Goal: Information Seeking & Learning: Learn about a topic

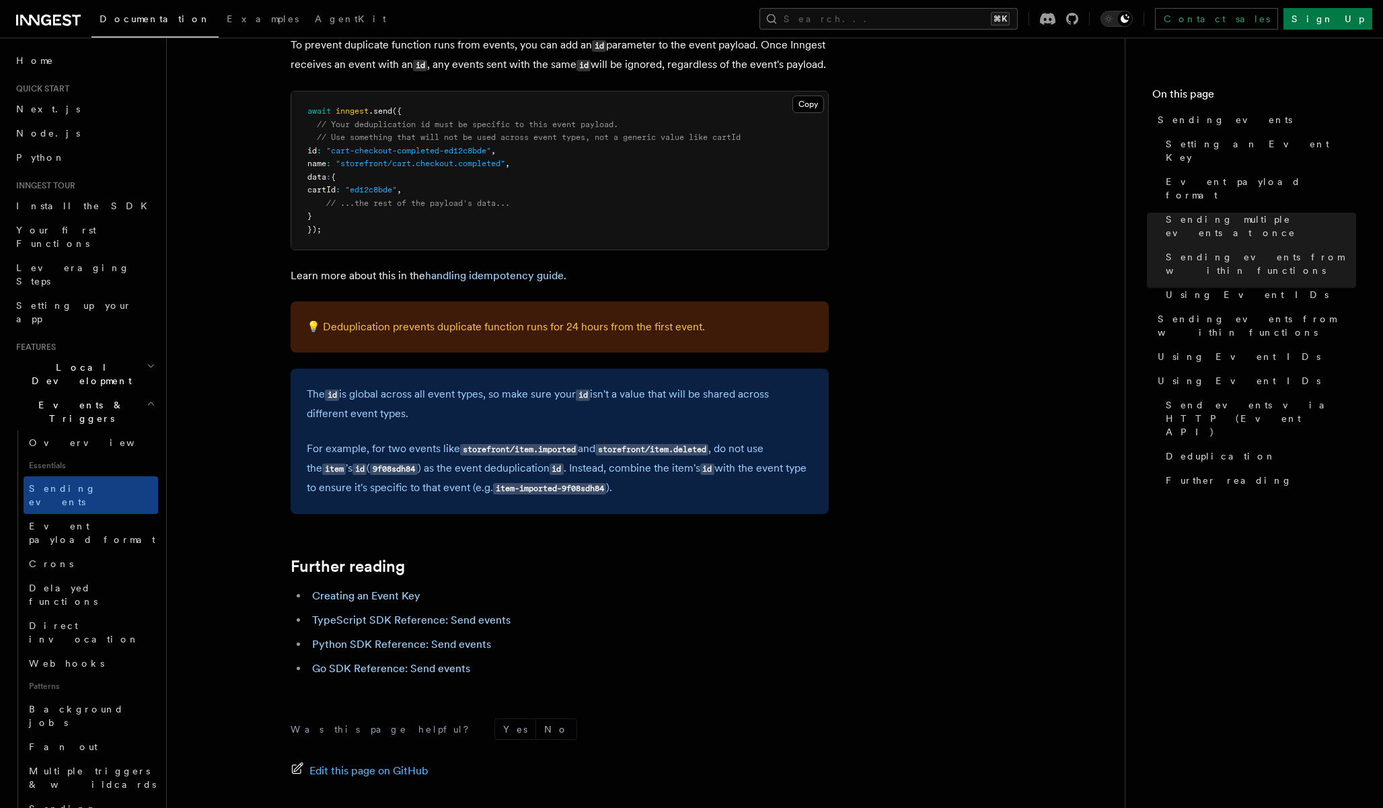
scroll to position [3627, 0]
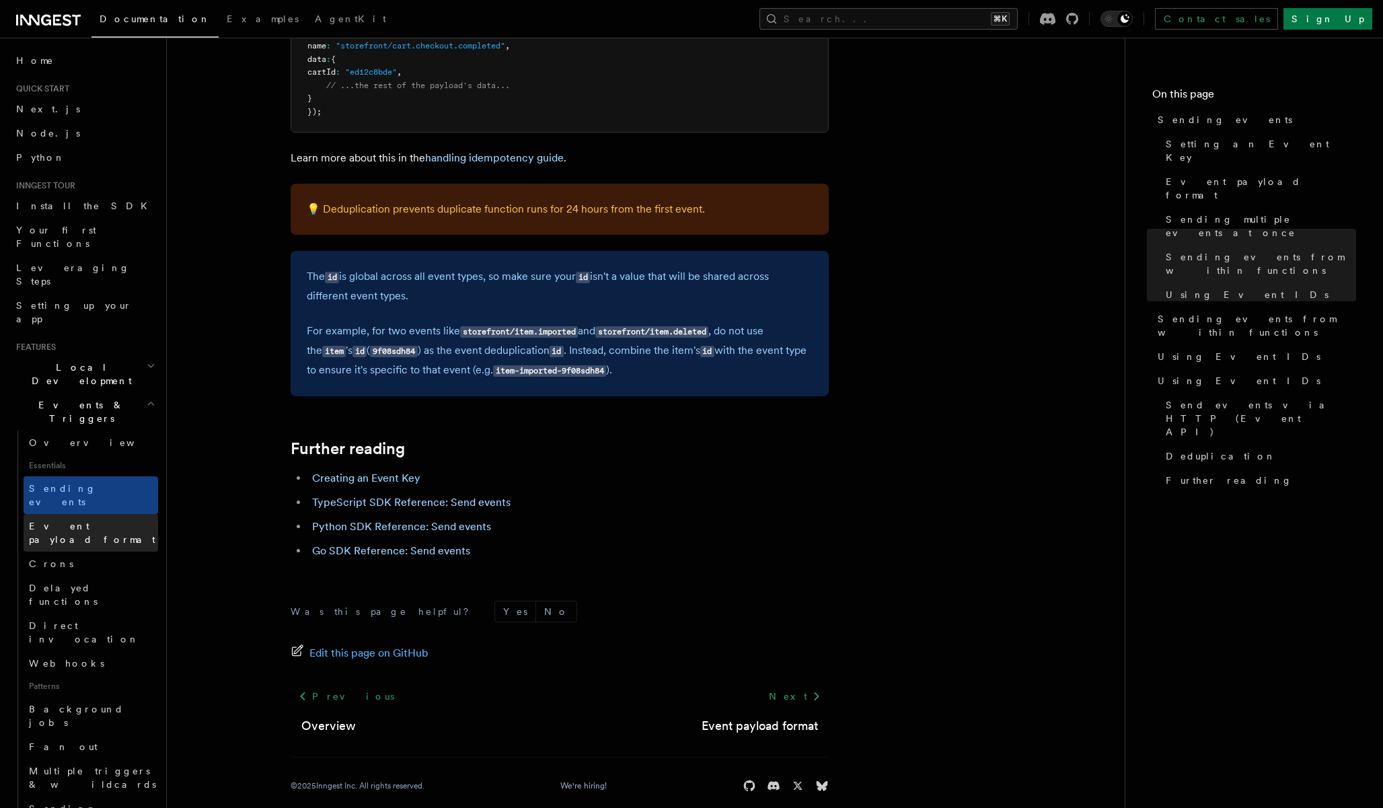
click at [76, 521] on span "Event payload format" at bounding box center [92, 533] width 126 height 24
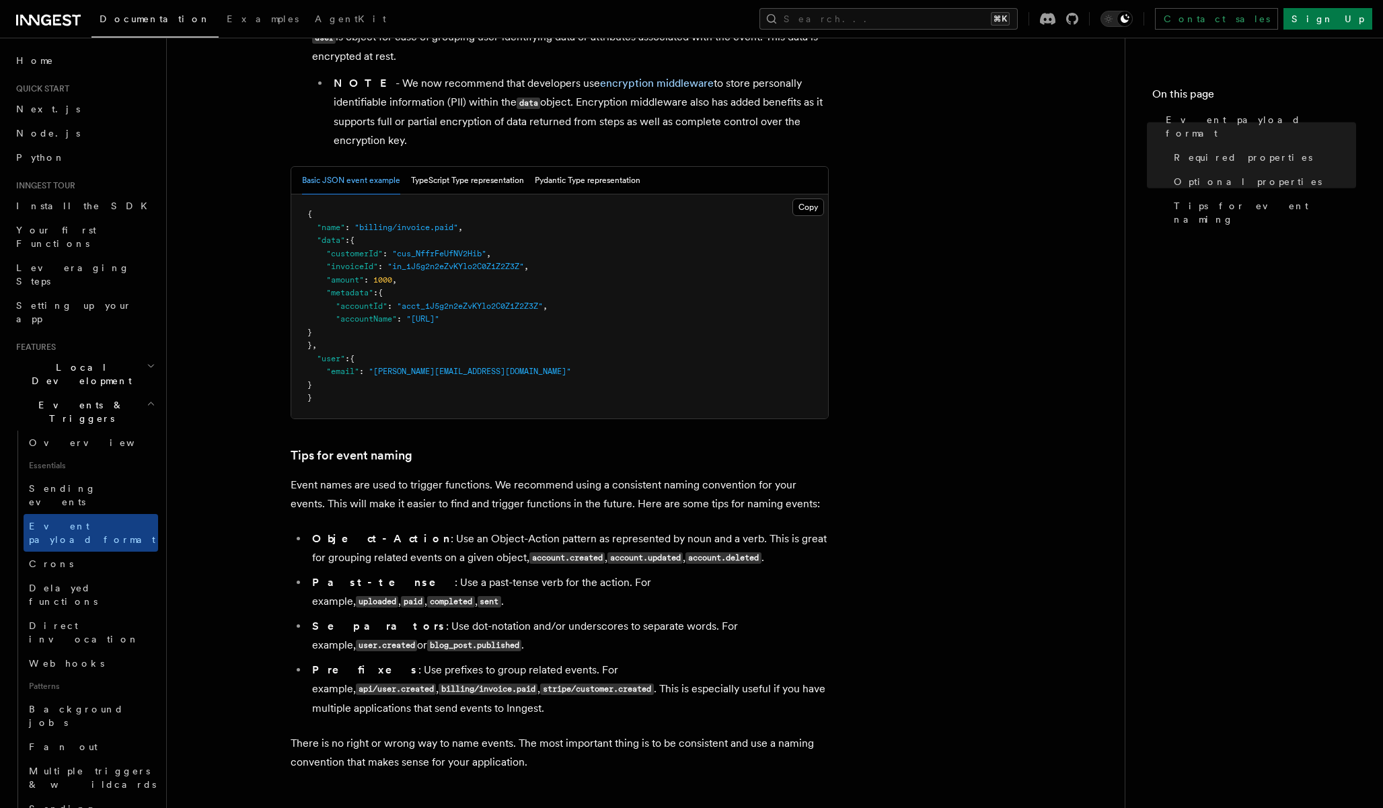
scroll to position [682, 0]
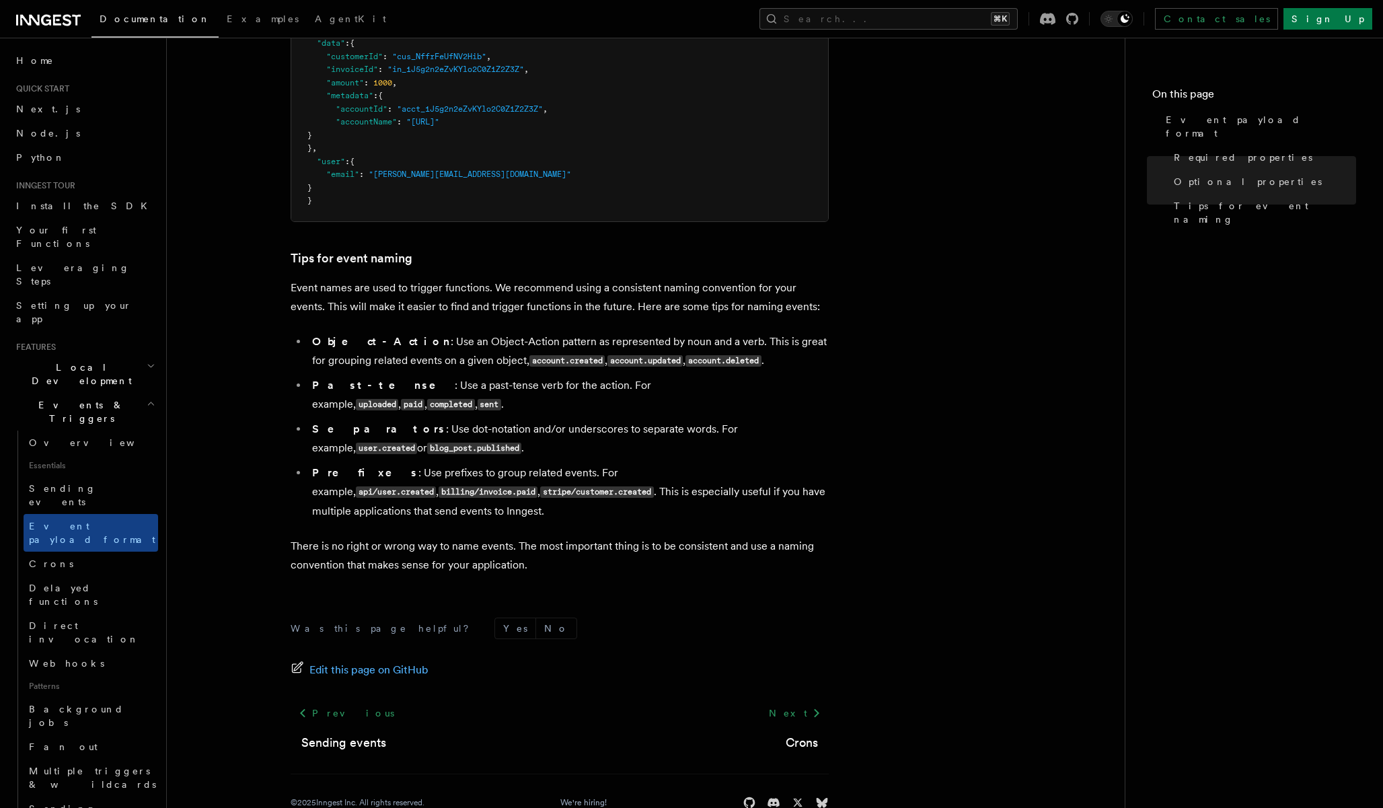
click at [75, 361] on span "Local Development" at bounding box center [79, 374] width 136 height 27
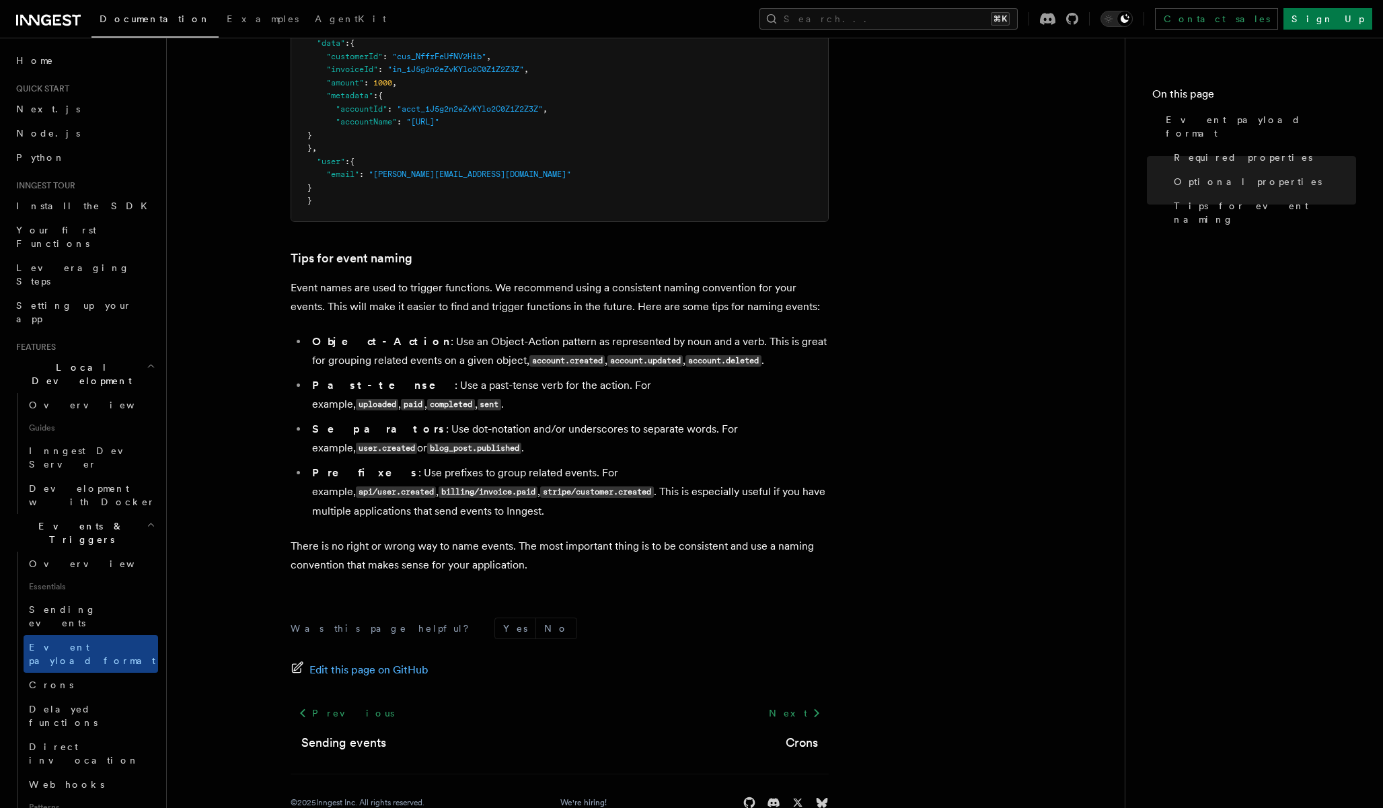
click at [75, 361] on span "Local Development" at bounding box center [79, 374] width 136 height 27
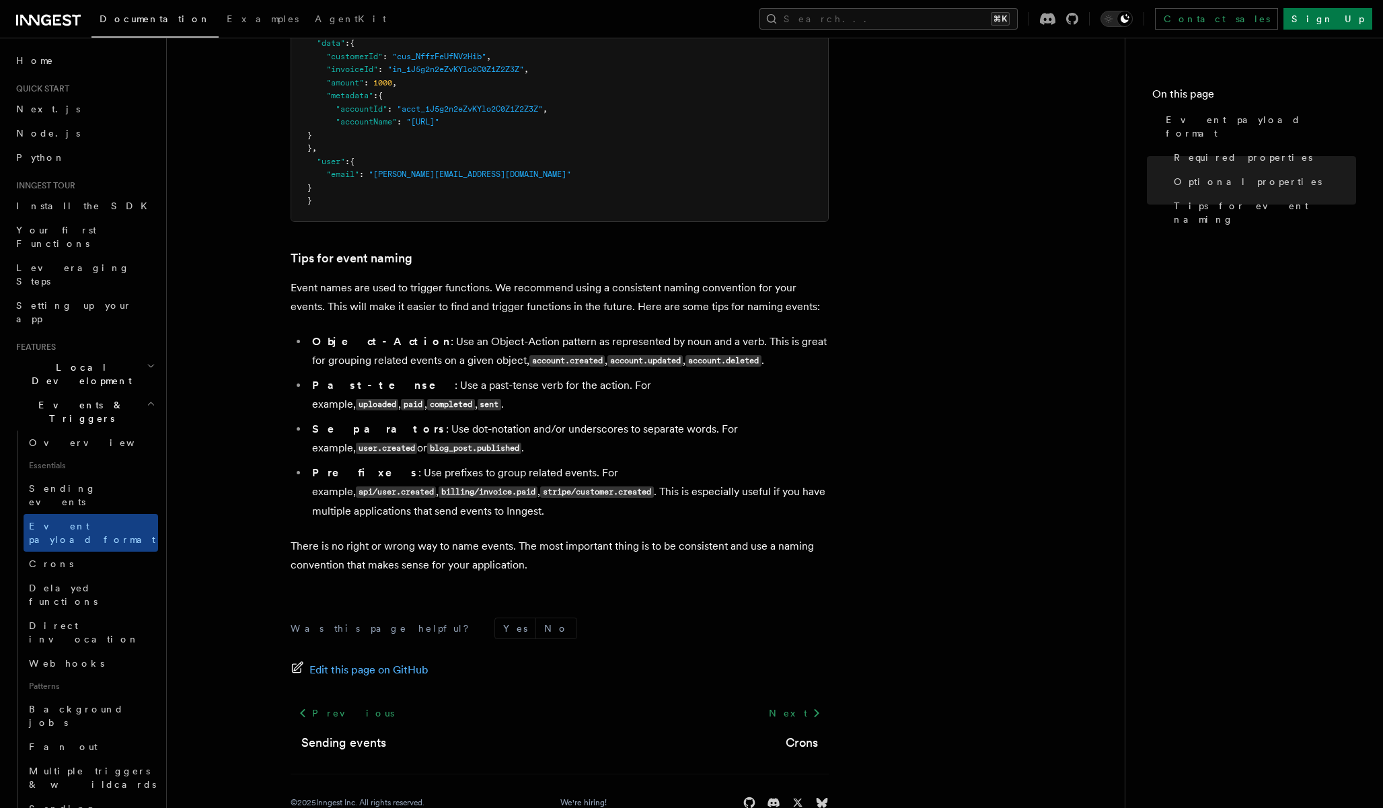
click at [71, 398] on span "Events & Triggers" at bounding box center [79, 411] width 136 height 27
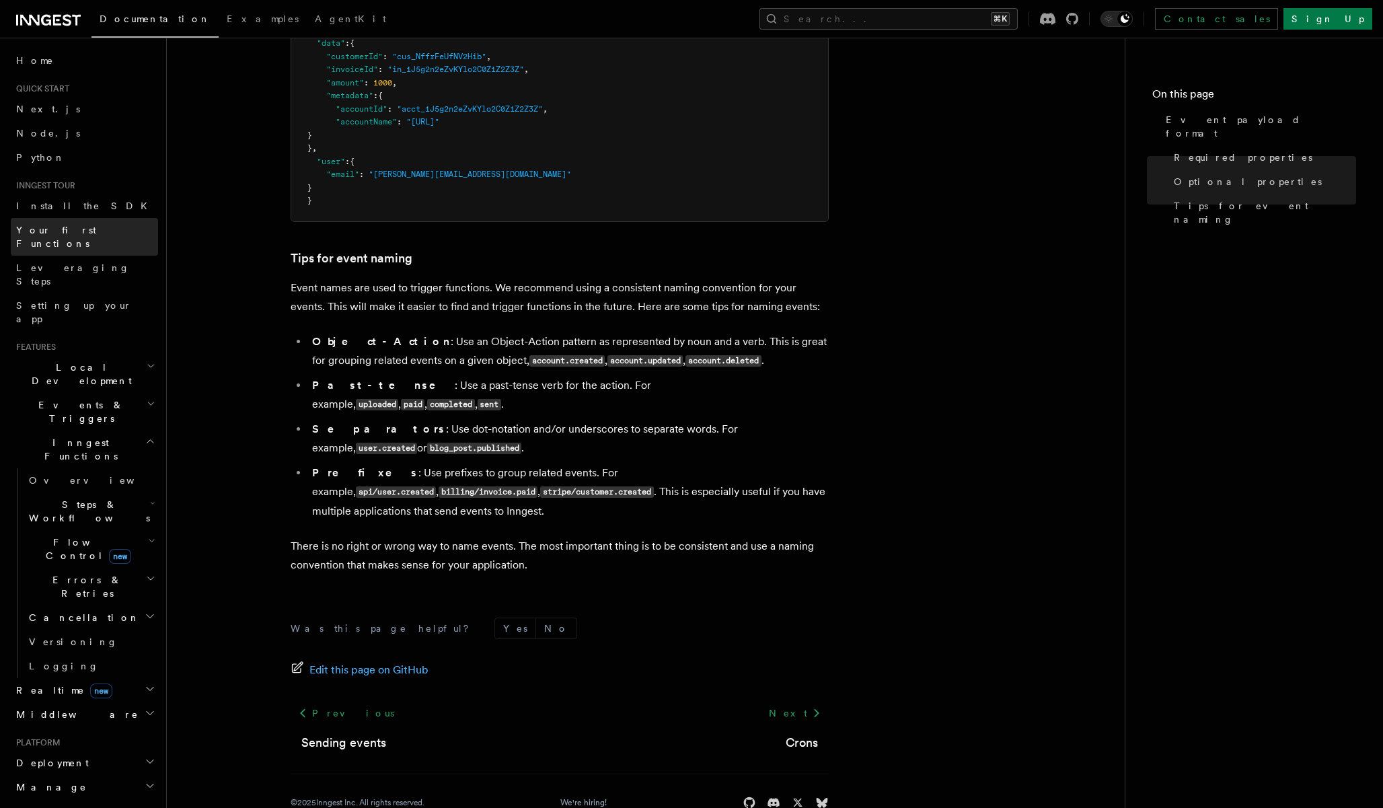
click at [67, 231] on span "Your first Functions" at bounding box center [56, 237] width 80 height 24
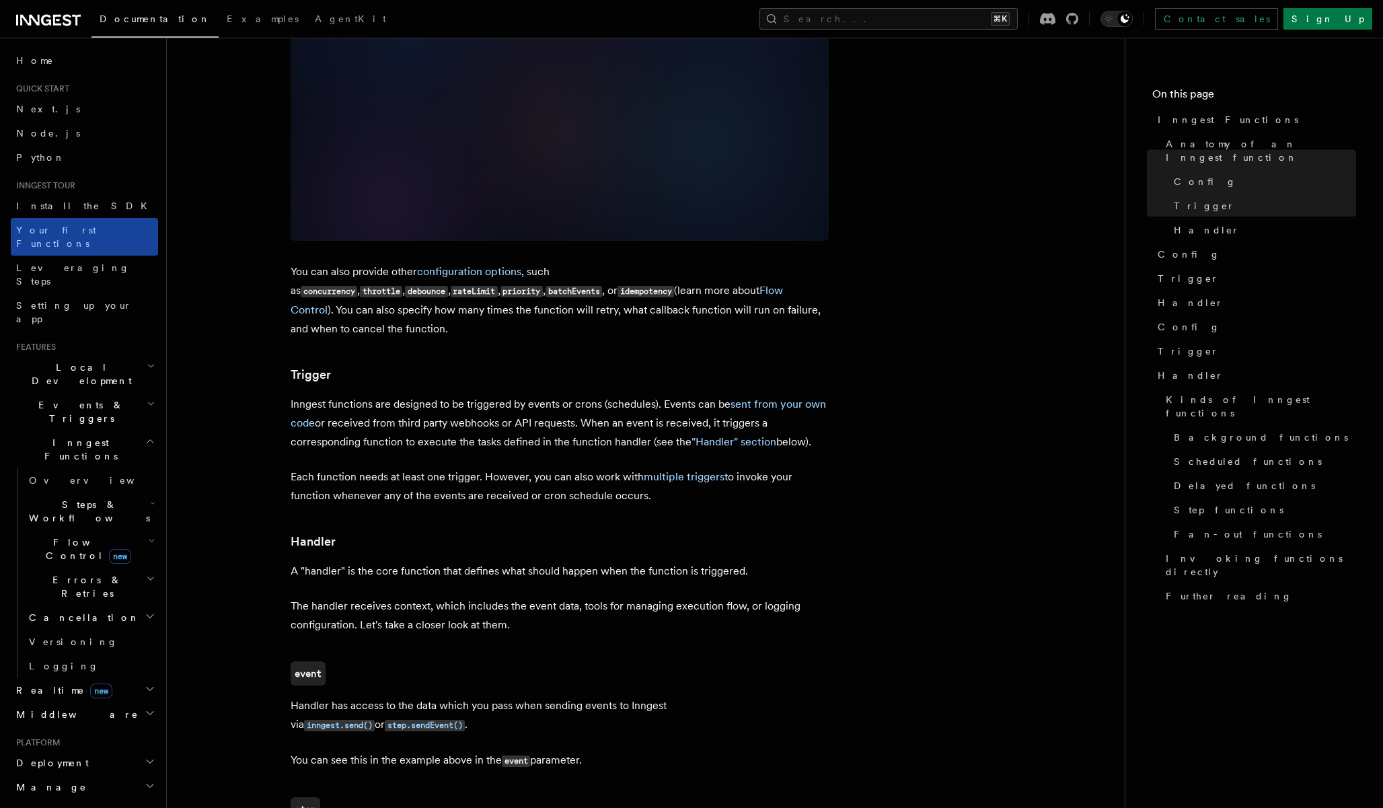
scroll to position [1112, 0]
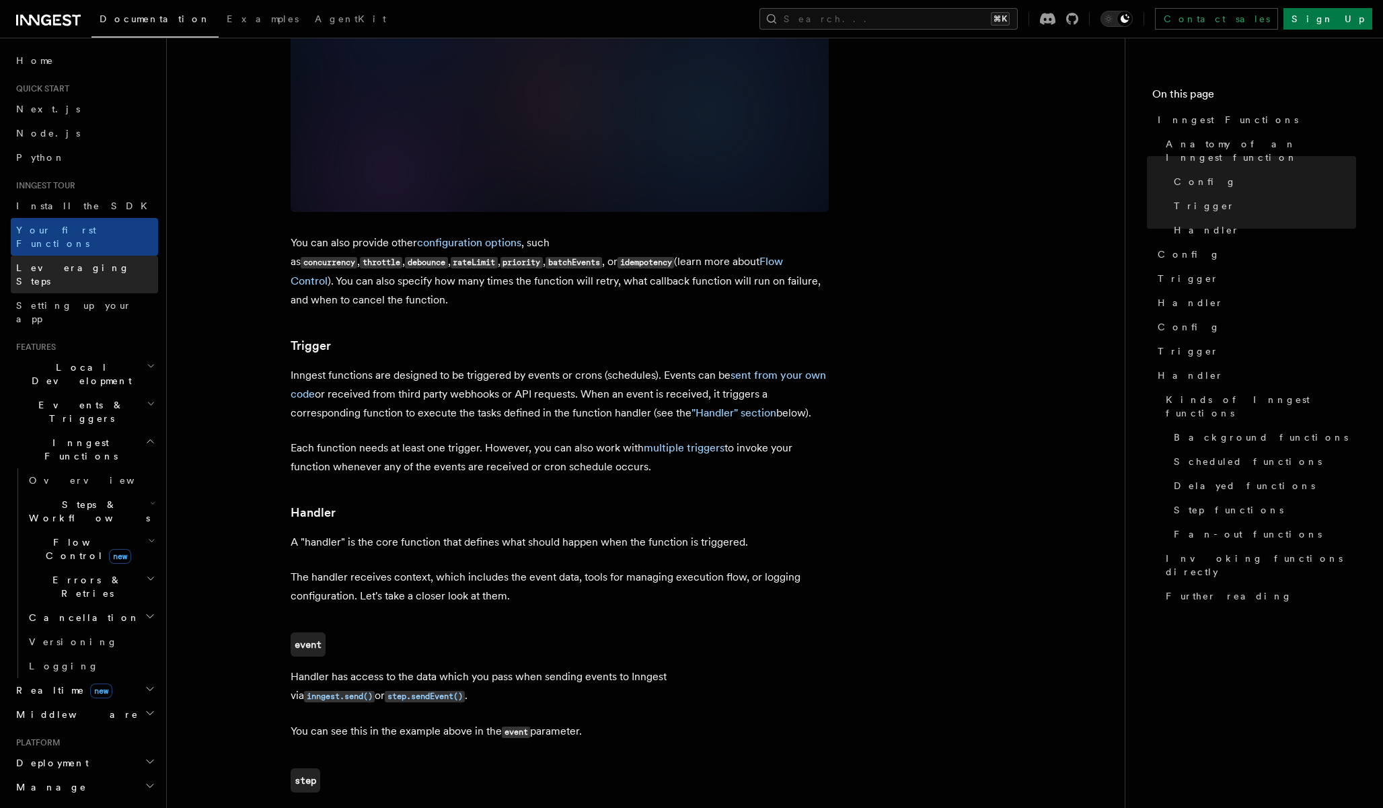
click at [62, 256] on link "Leveraging Steps" at bounding box center [84, 275] width 147 height 38
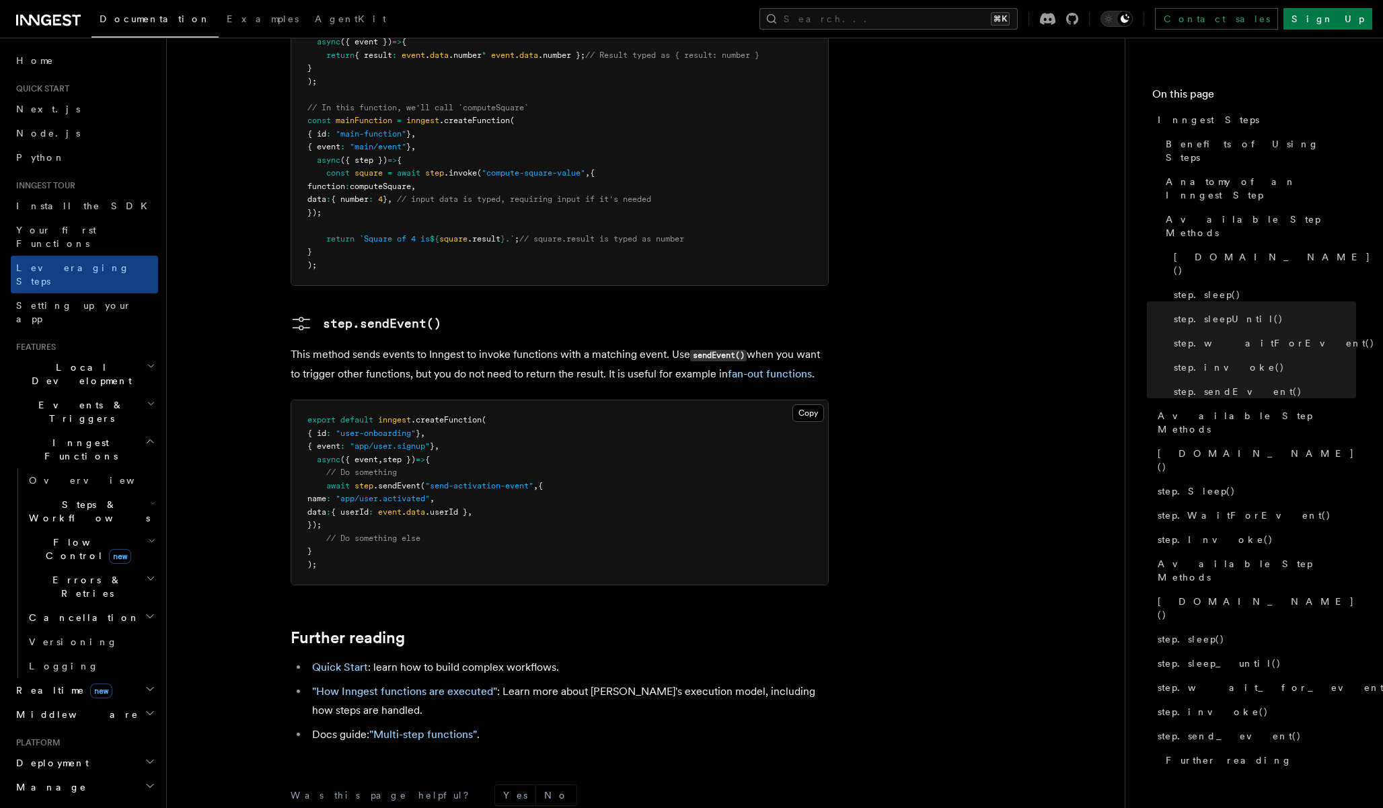
scroll to position [2745, 0]
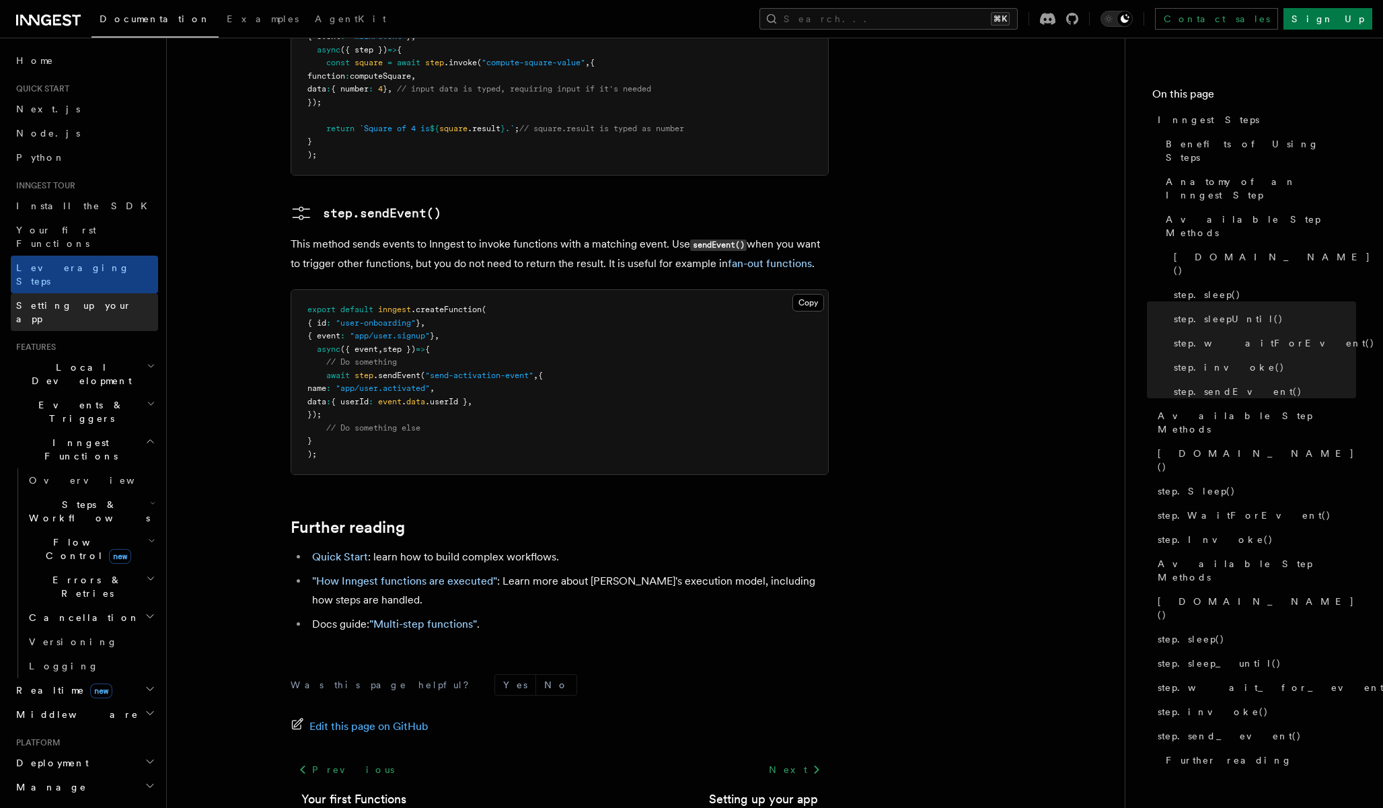
click at [85, 300] on span "Setting up your app" at bounding box center [74, 312] width 116 height 24
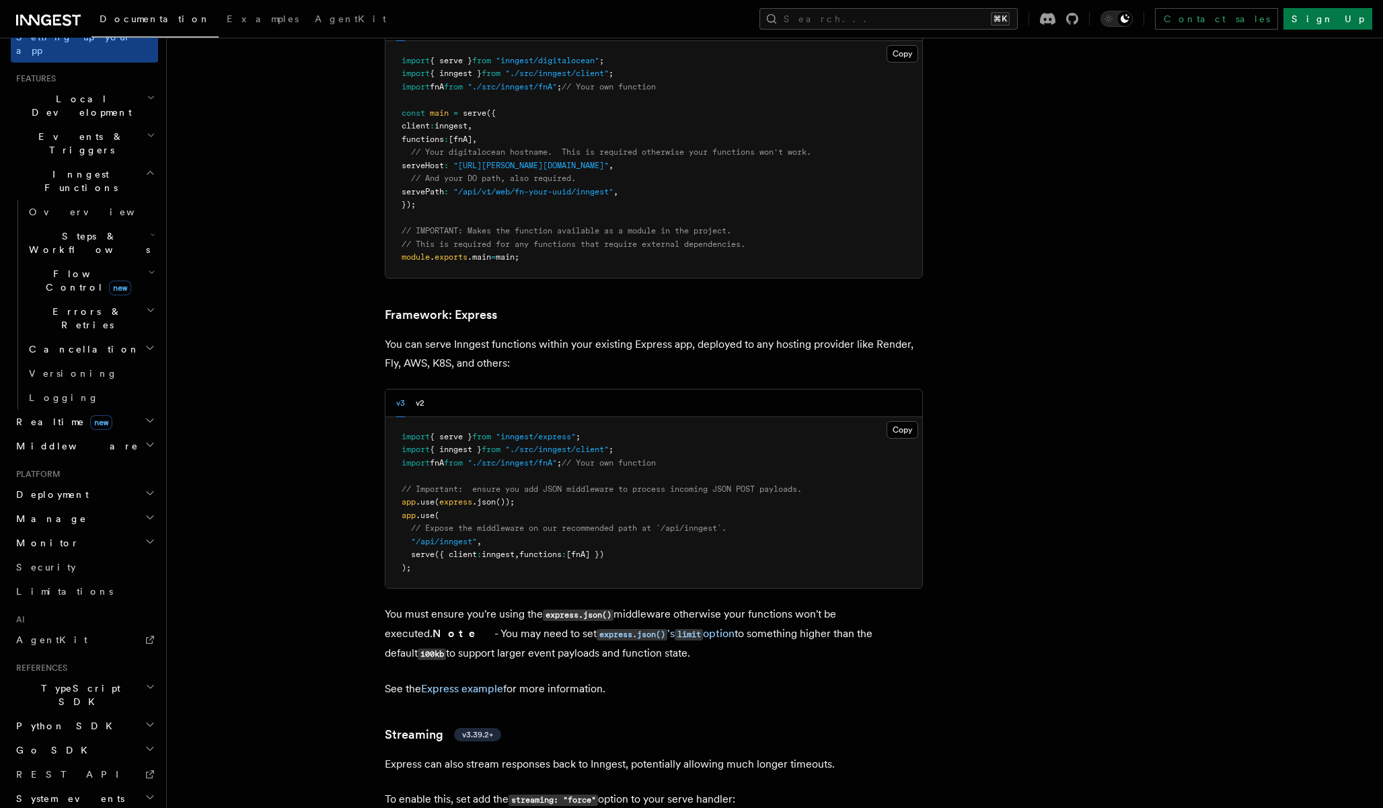
scroll to position [3344, 0]
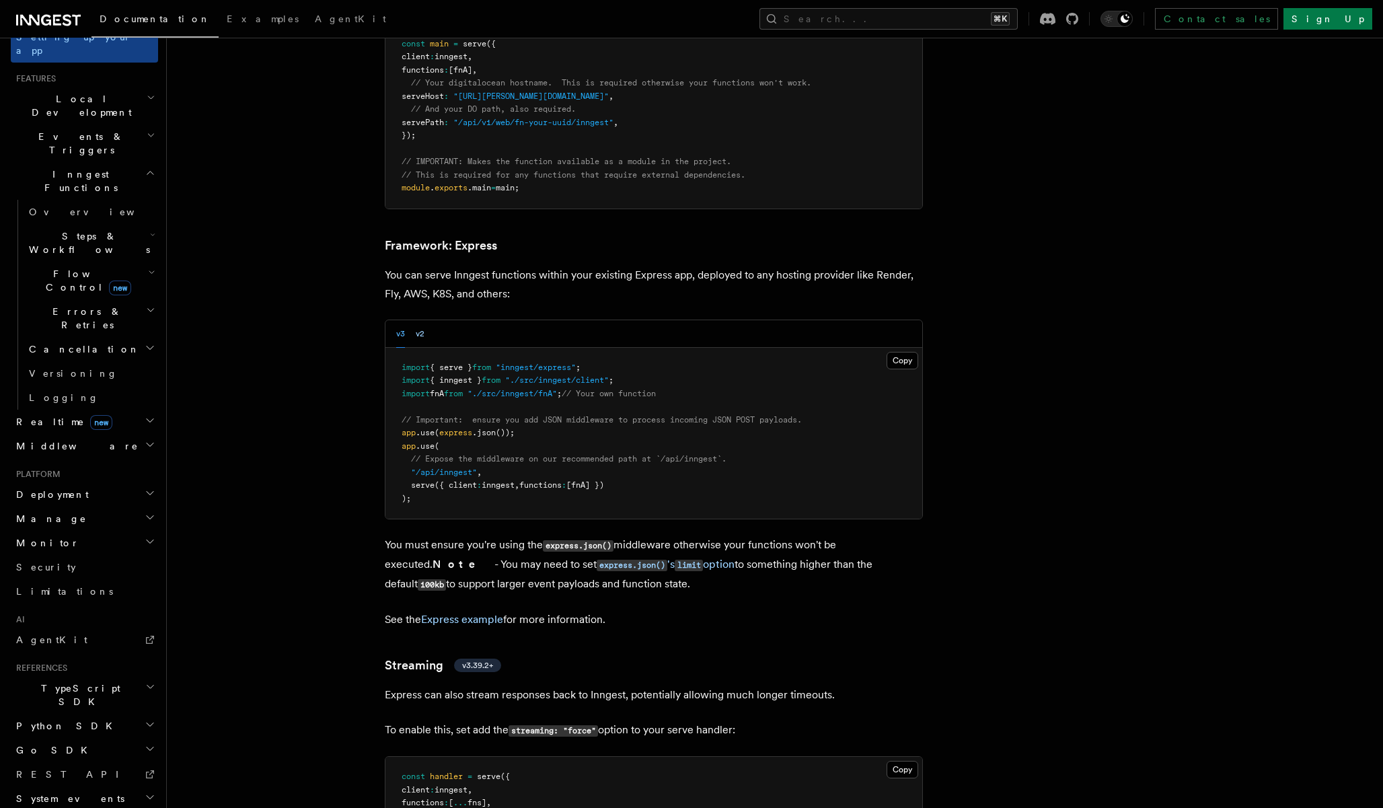
click at [420, 320] on button "v2" at bounding box center [420, 334] width 9 height 28
click at [403, 320] on button "v3" at bounding box center [400, 334] width 9 height 28
click at [430, 320] on div "v3 v2" at bounding box center [653, 334] width 537 height 28
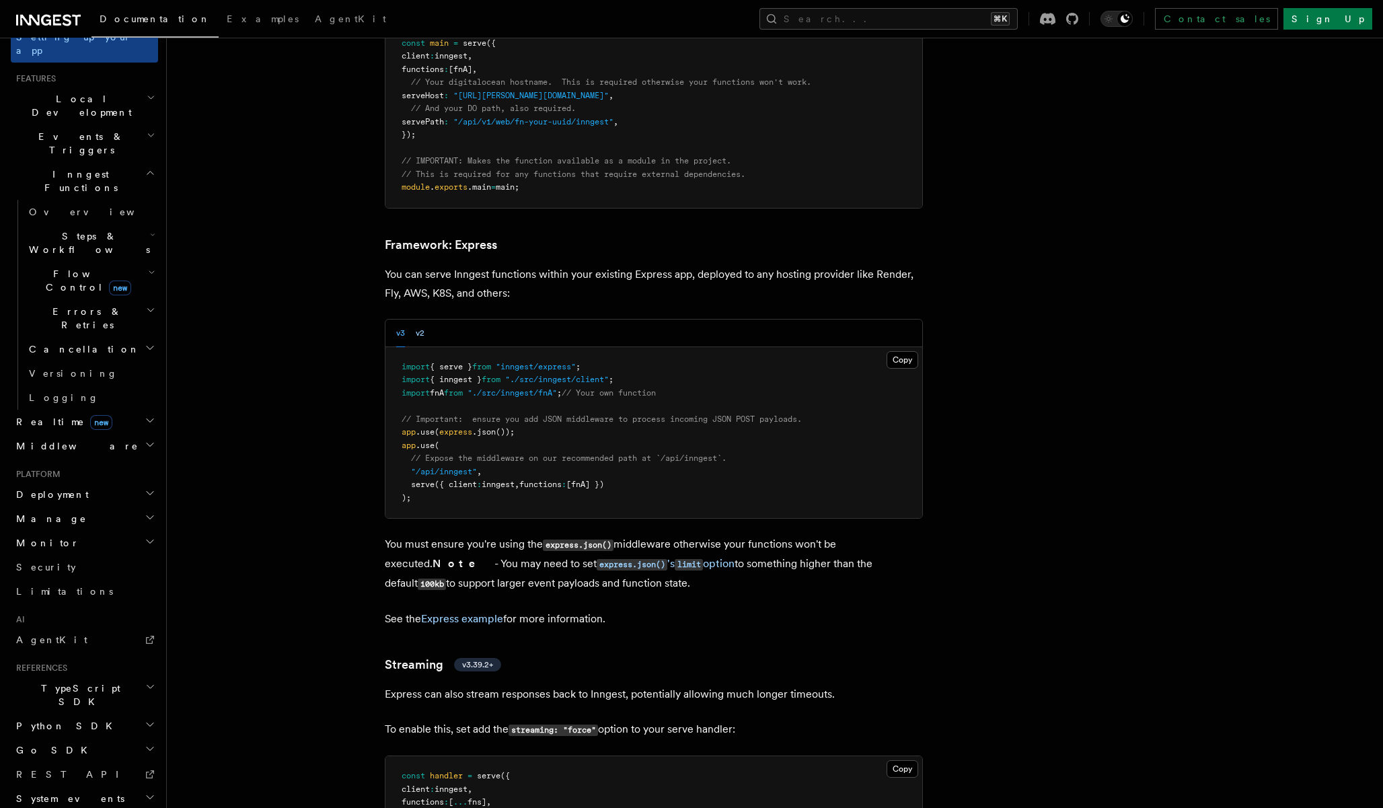
click at [421, 320] on button "v2" at bounding box center [420, 334] width 9 height 28
click at [400, 319] on button "v3" at bounding box center [400, 333] width 9 height 28
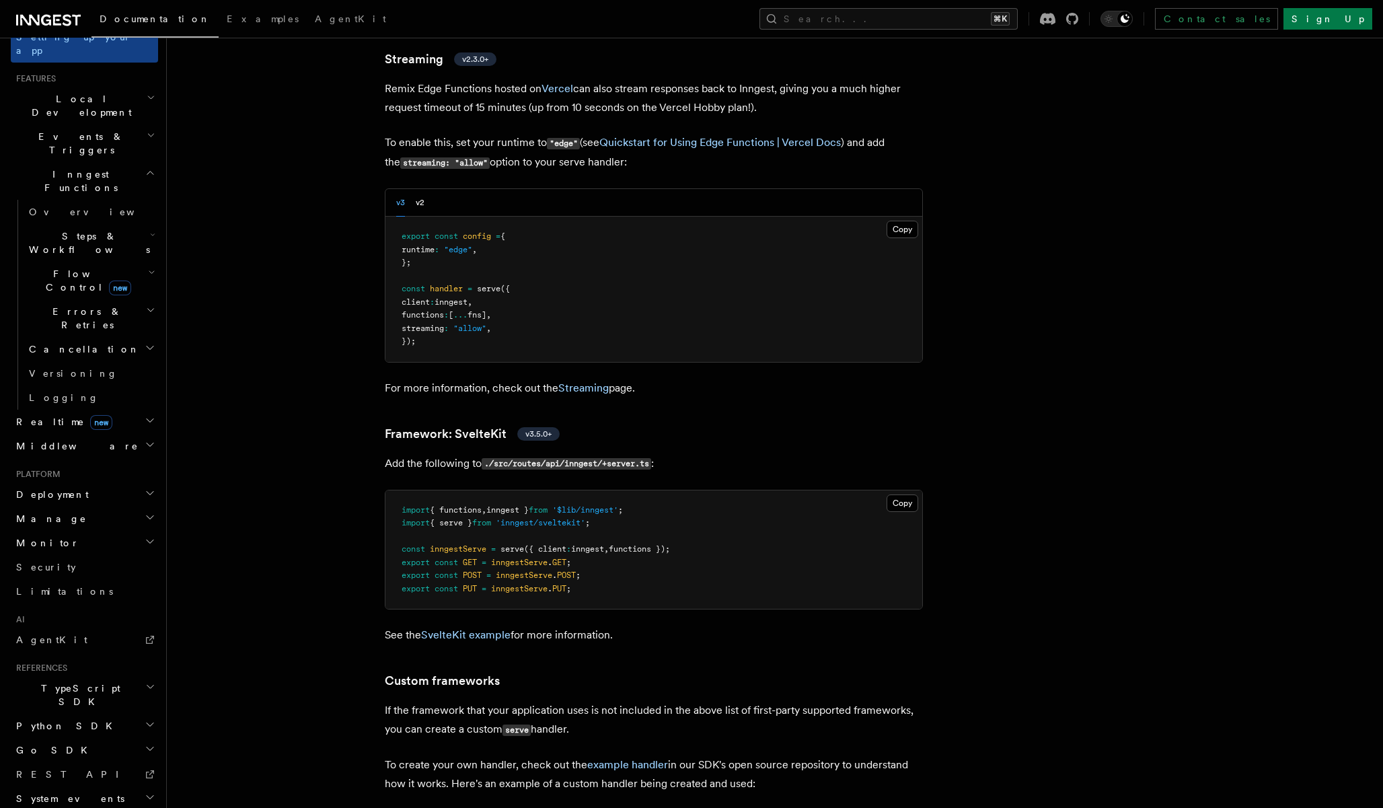
scroll to position [10084, 0]
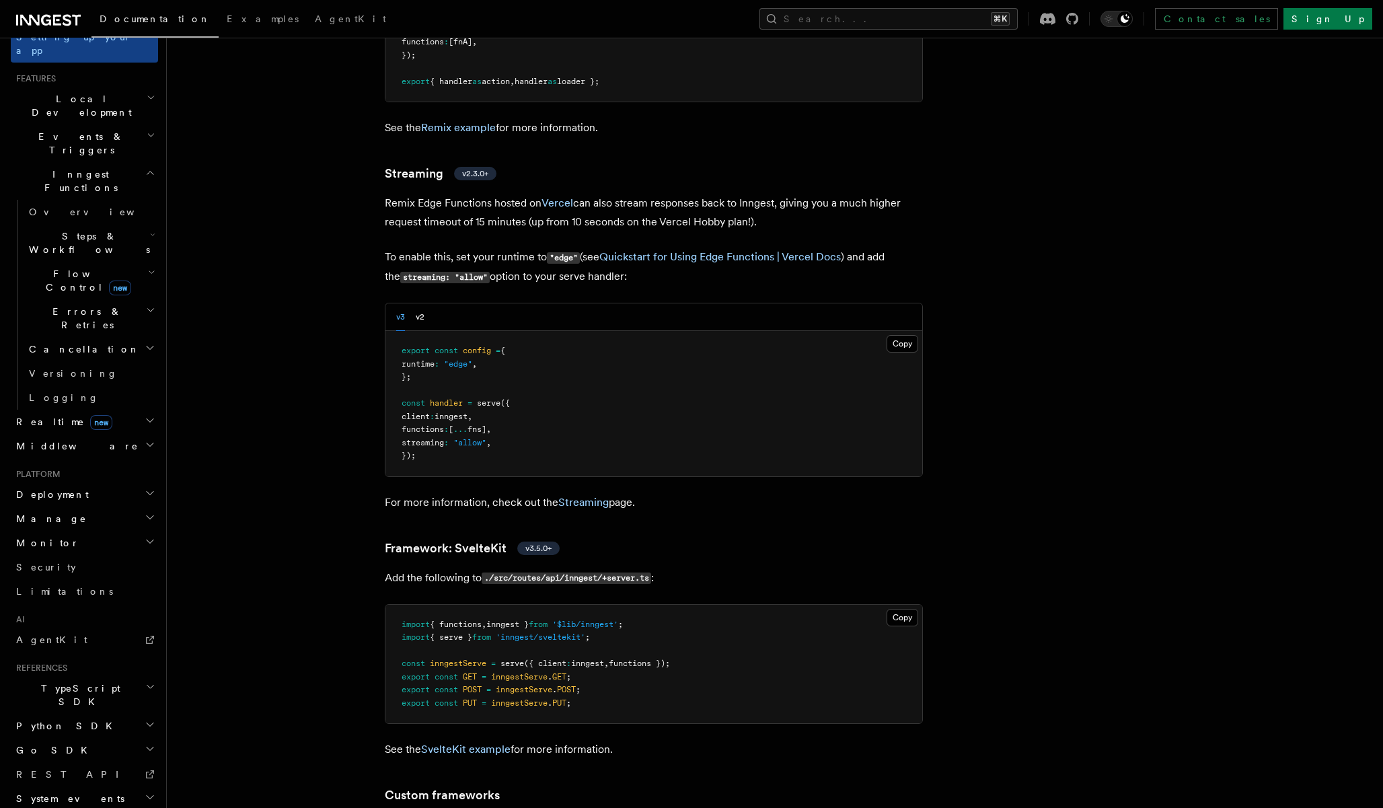
click at [142, 224] on h2 "Steps & Workflows" at bounding box center [91, 243] width 135 height 38
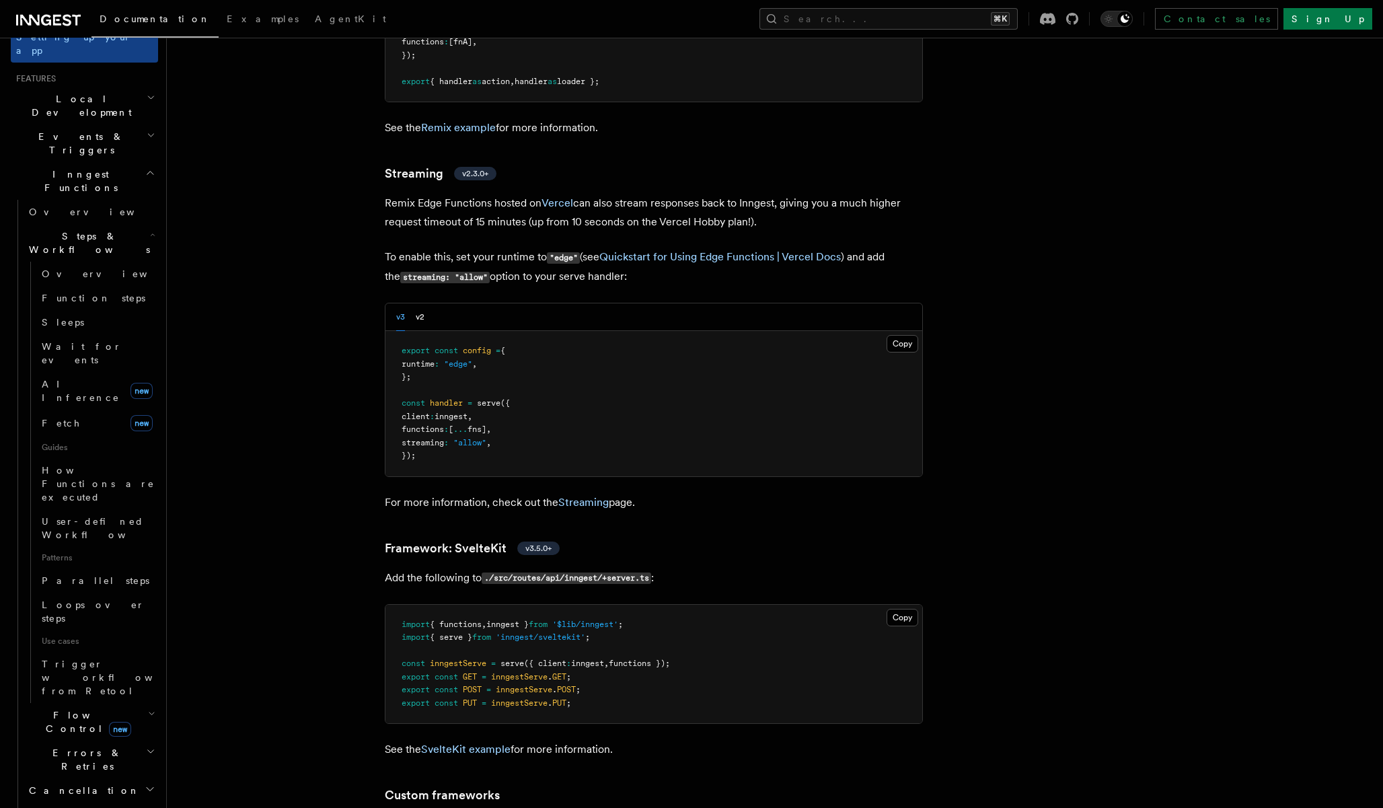
click at [142, 224] on h2 "Steps & Workflows" at bounding box center [91, 243] width 135 height 38
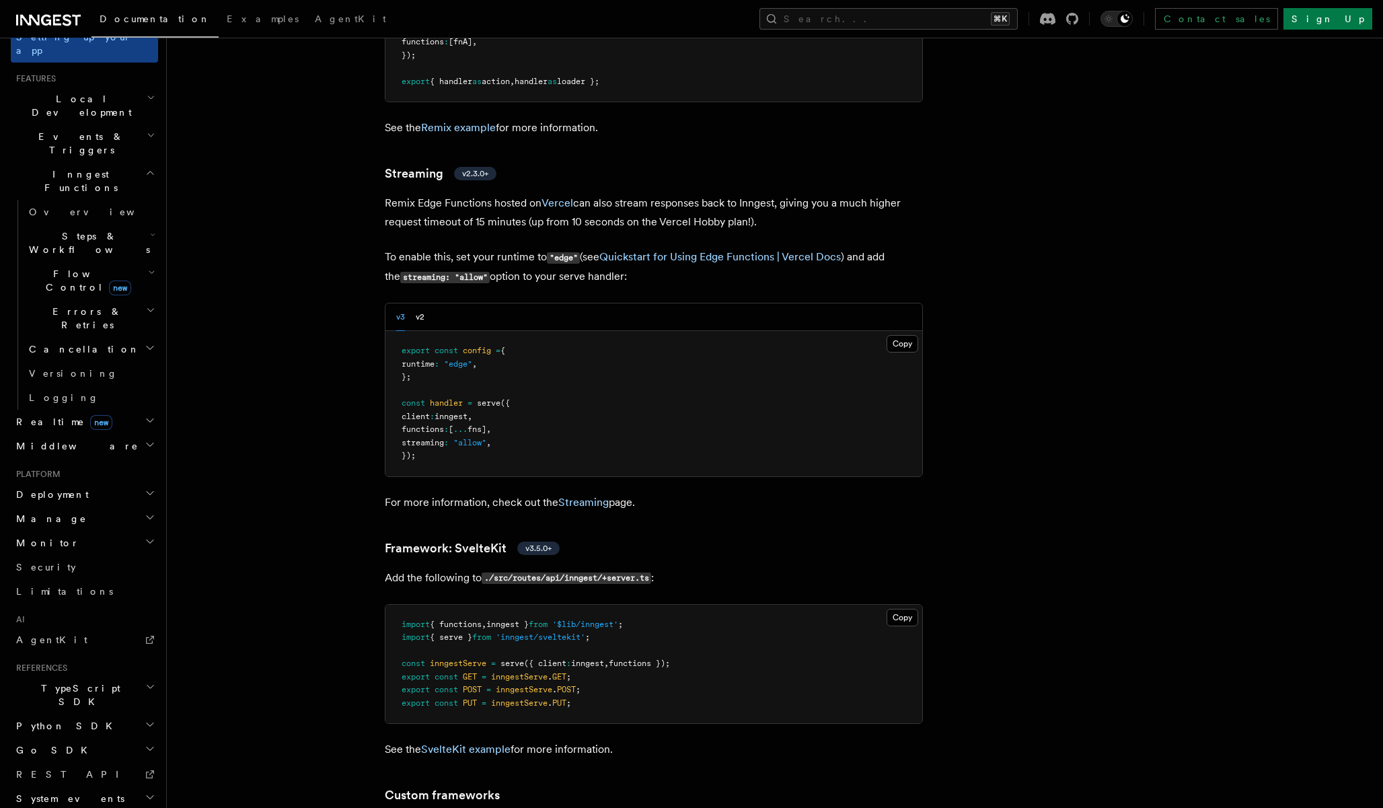
click at [137, 262] on h2 "Flow Control new" at bounding box center [91, 281] width 135 height 38
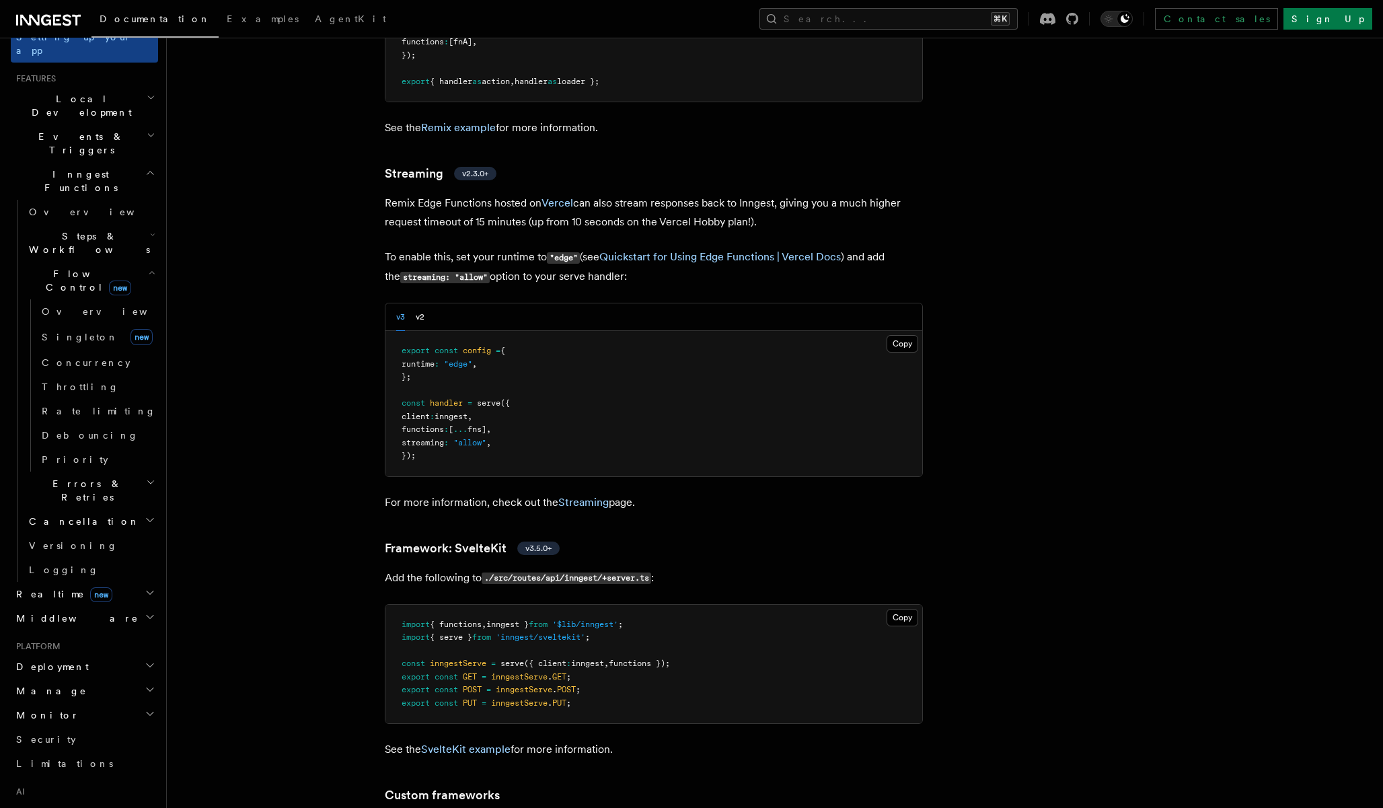
click at [137, 262] on h2 "Flow Control new" at bounding box center [91, 281] width 135 height 38
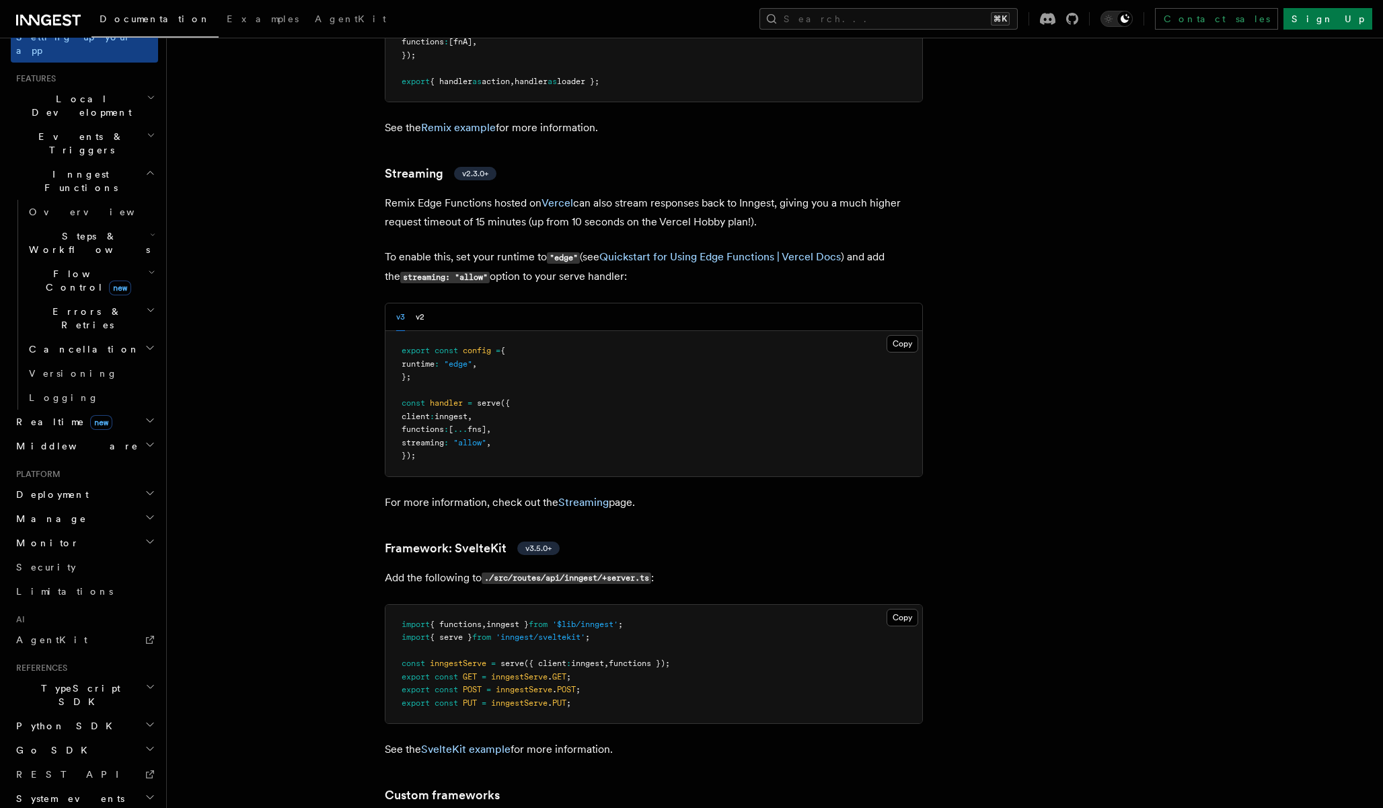
click at [138, 299] on h2 "Errors & Retries" at bounding box center [91, 318] width 135 height 38
click at [136, 224] on h2 "Steps & Workflows" at bounding box center [91, 243] width 135 height 38
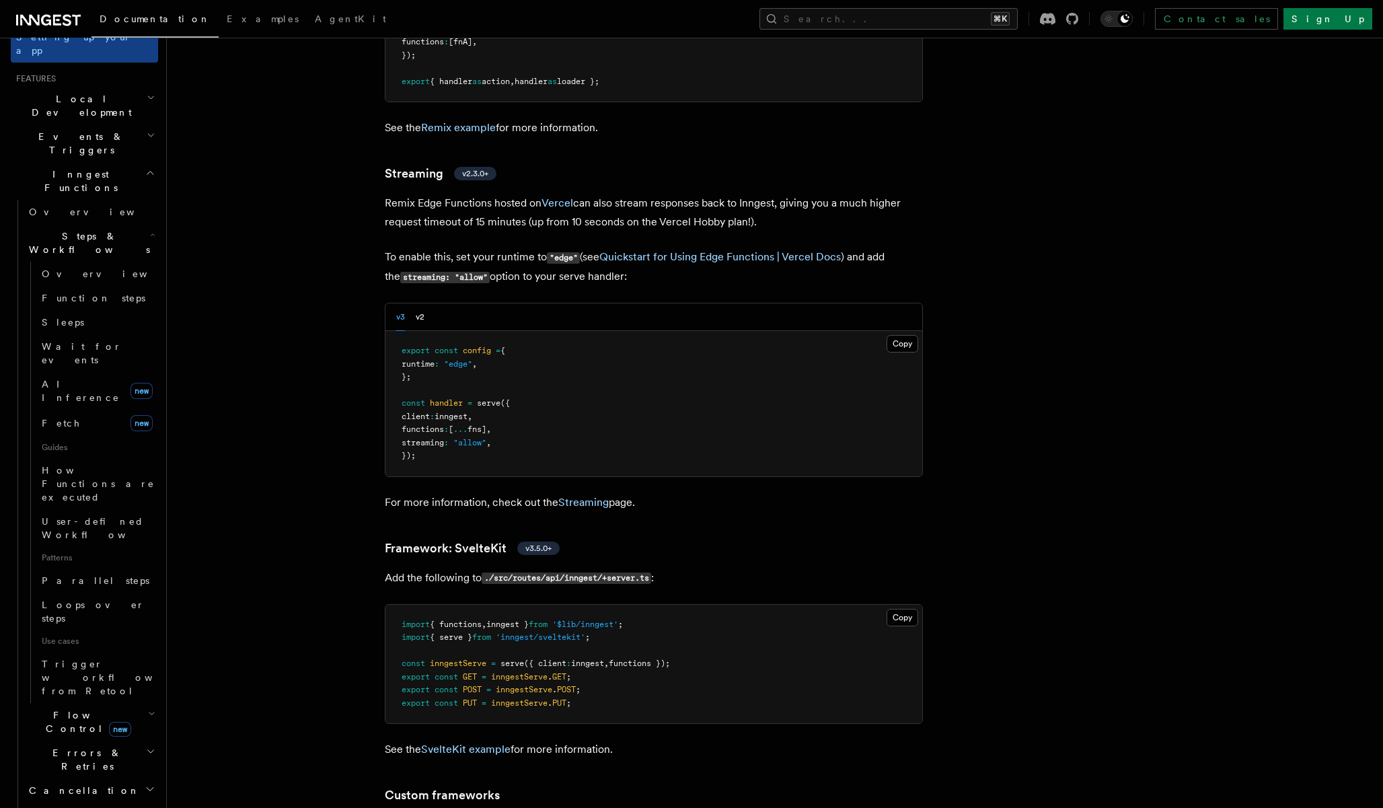
click at [136, 224] on h2 "Steps & Workflows" at bounding box center [91, 243] width 135 height 38
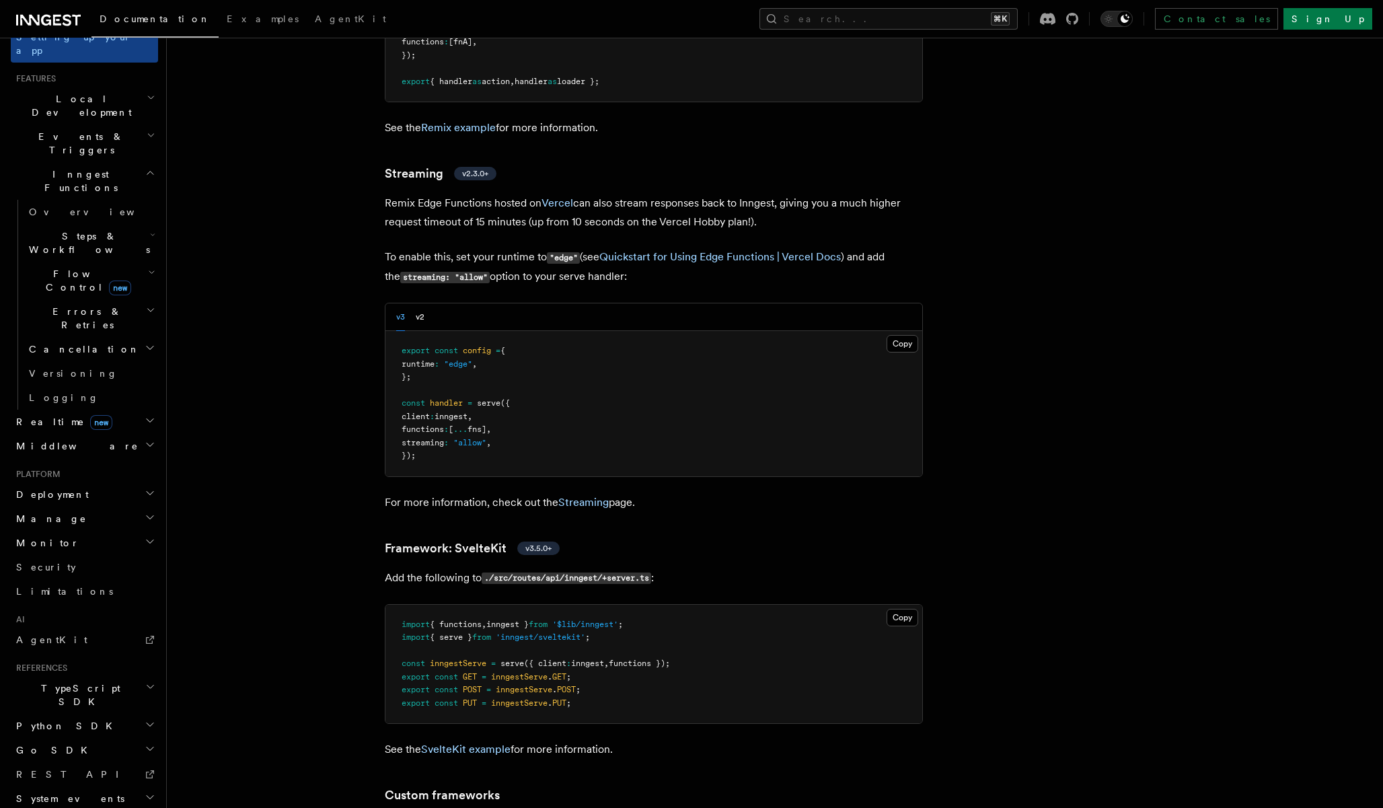
click at [145, 224] on h2 "Steps & Workflows" at bounding box center [91, 243] width 135 height 38
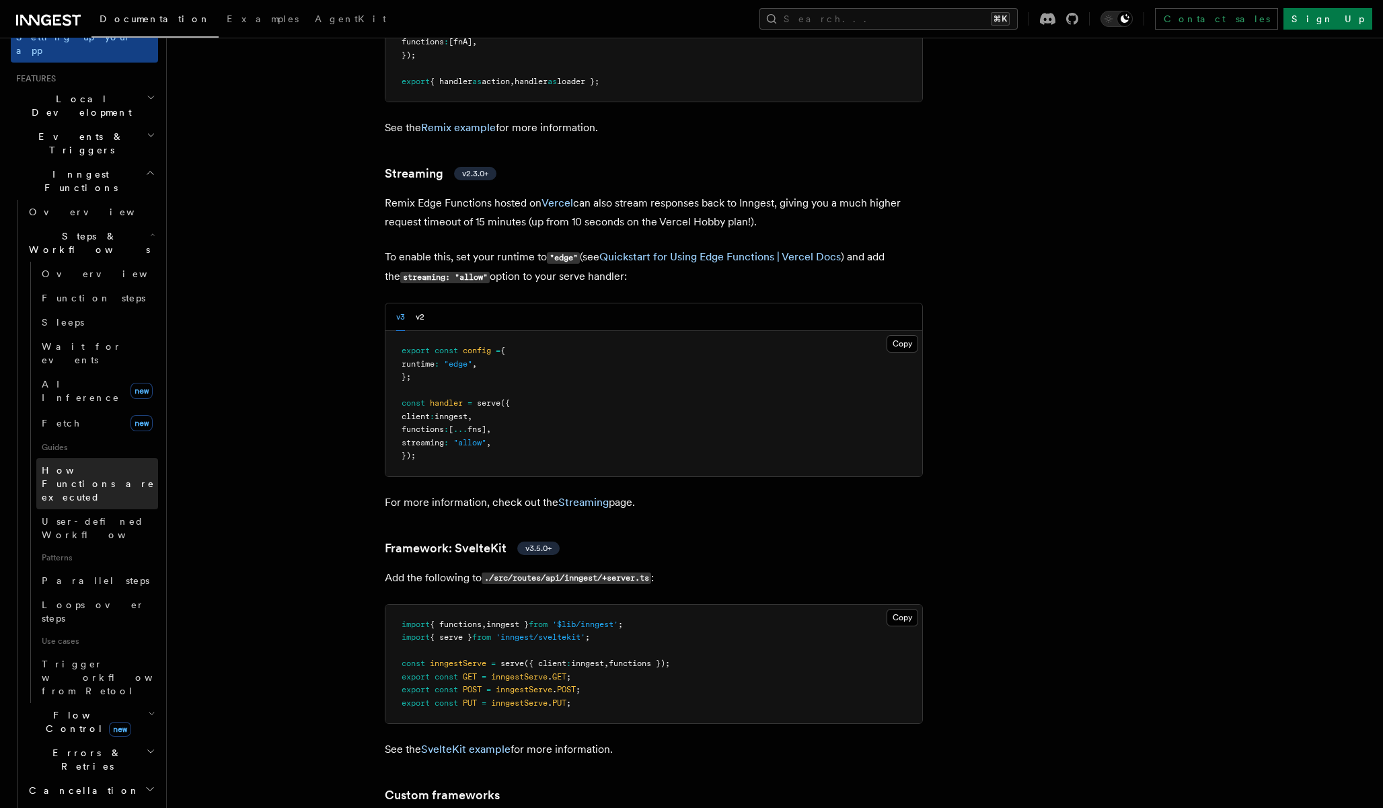
click at [90, 463] on span "How Functions are executed" at bounding box center [100, 483] width 116 height 40
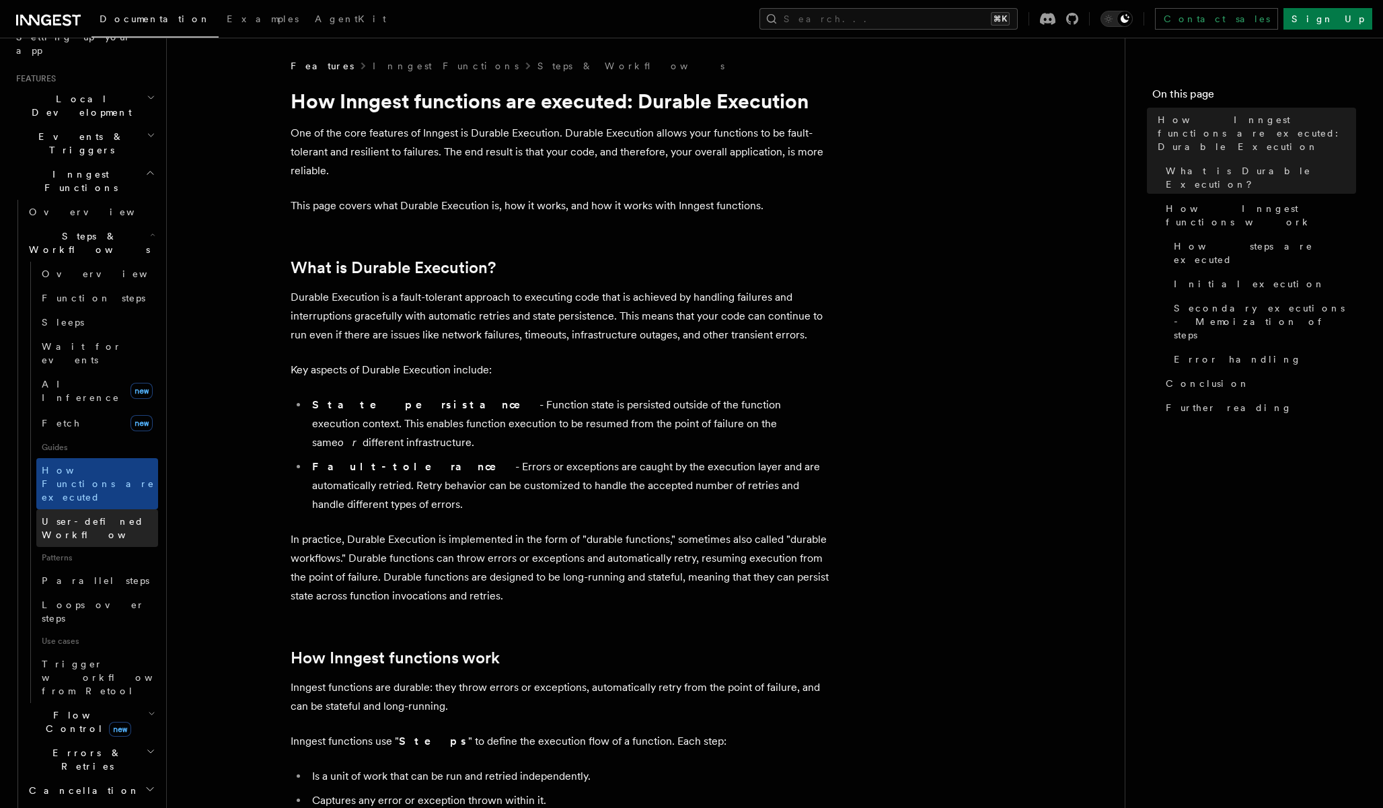
click at [92, 516] on span "User-defined Workflows" at bounding box center [102, 528] width 121 height 24
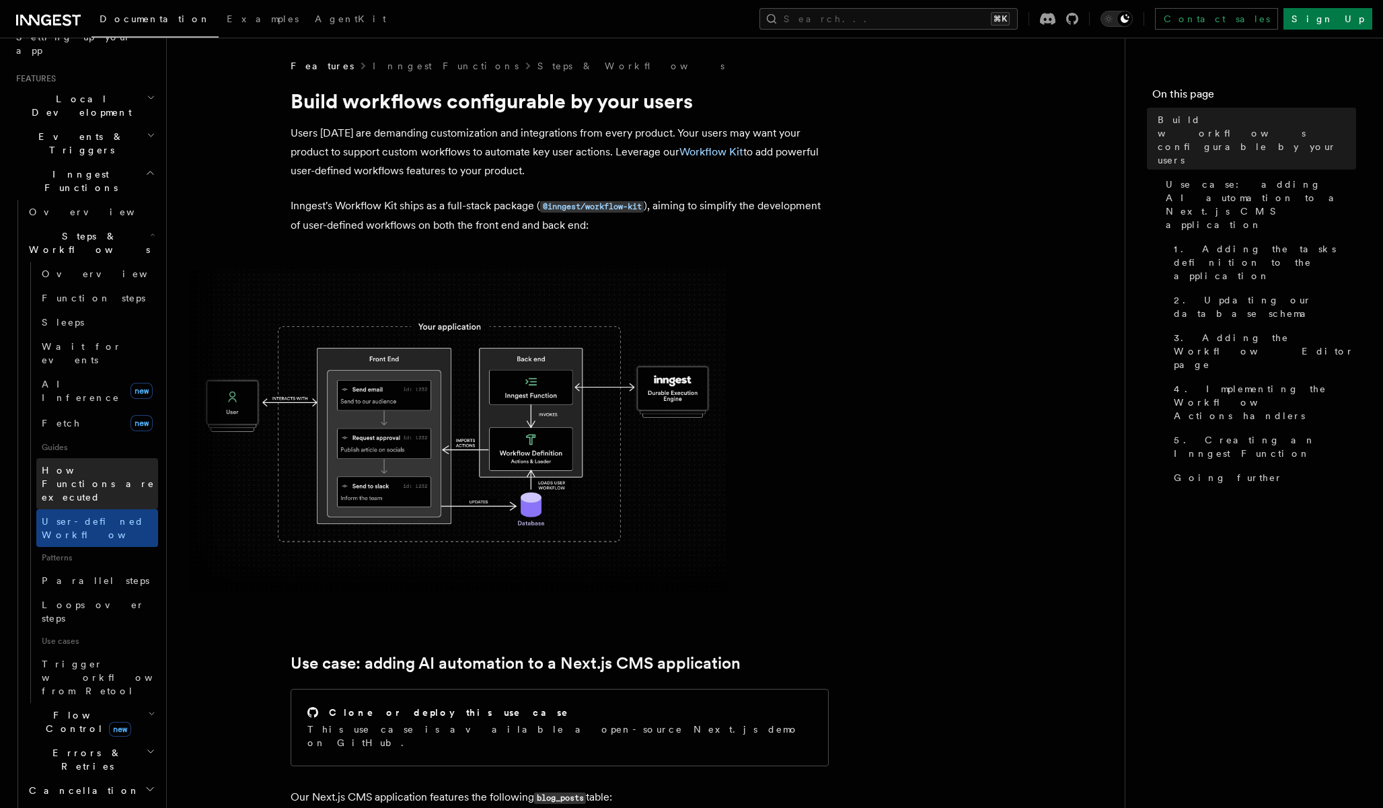
click at [91, 463] on span "How Functions are executed" at bounding box center [100, 483] width 116 height 40
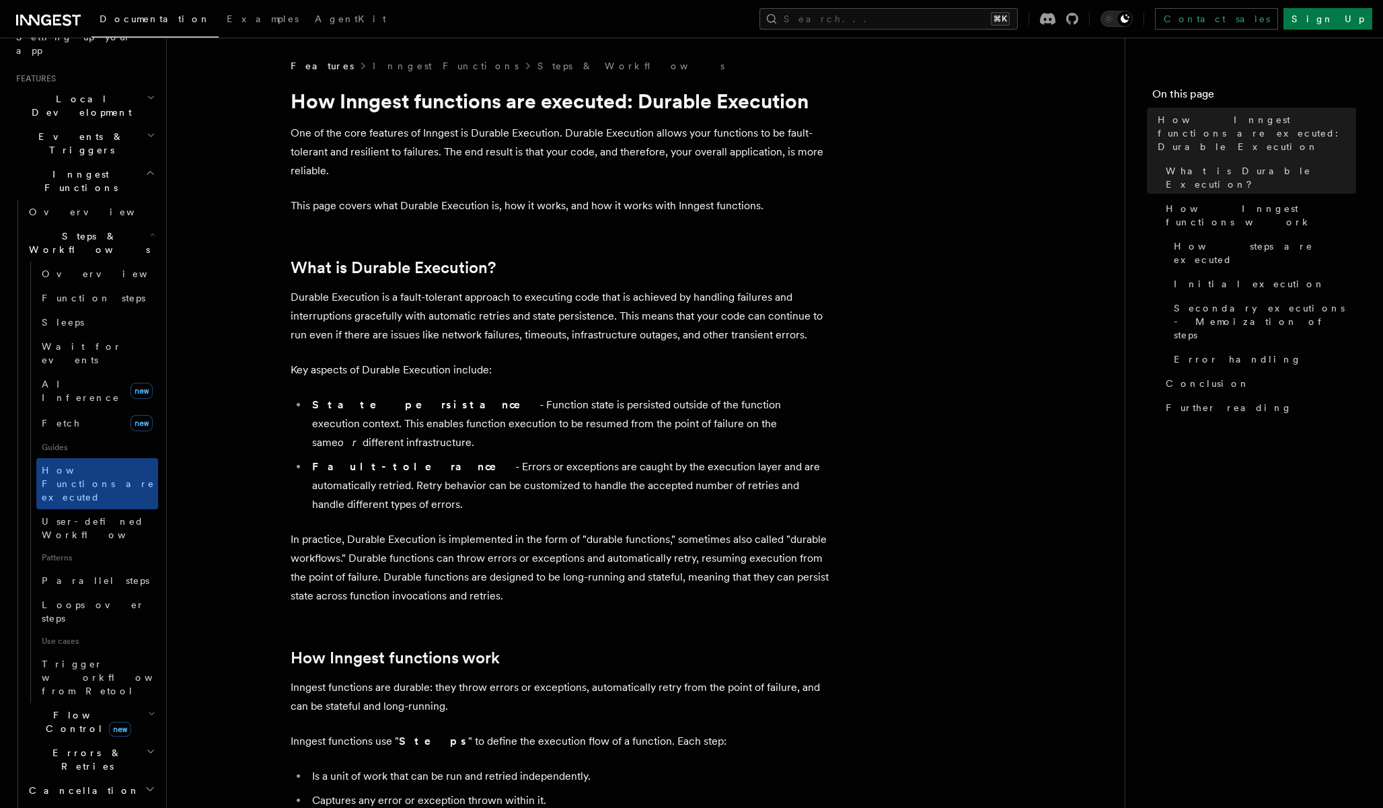
click at [123, 124] on h2 "Events & Triggers" at bounding box center [84, 143] width 147 height 38
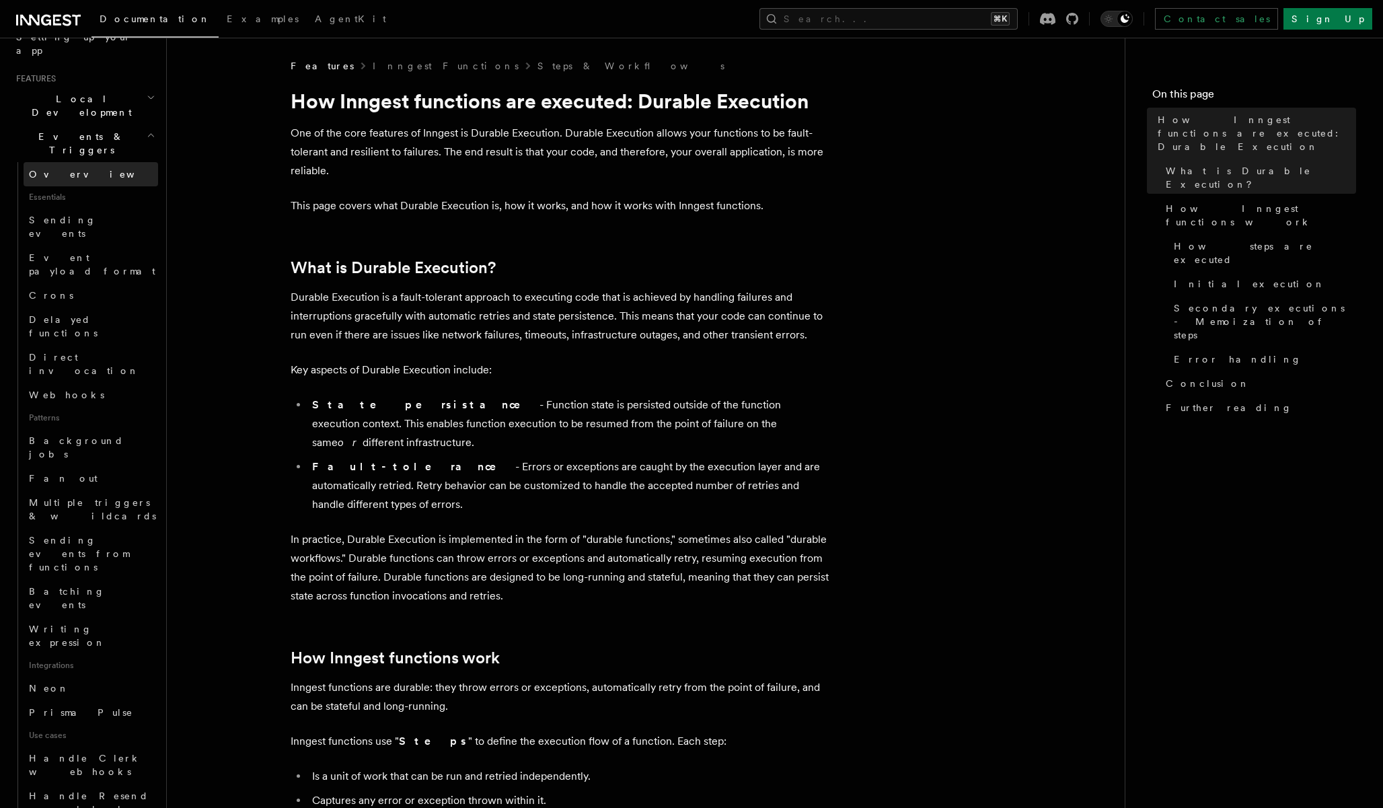
click at [79, 162] on link "Overview" at bounding box center [91, 174] width 135 height 24
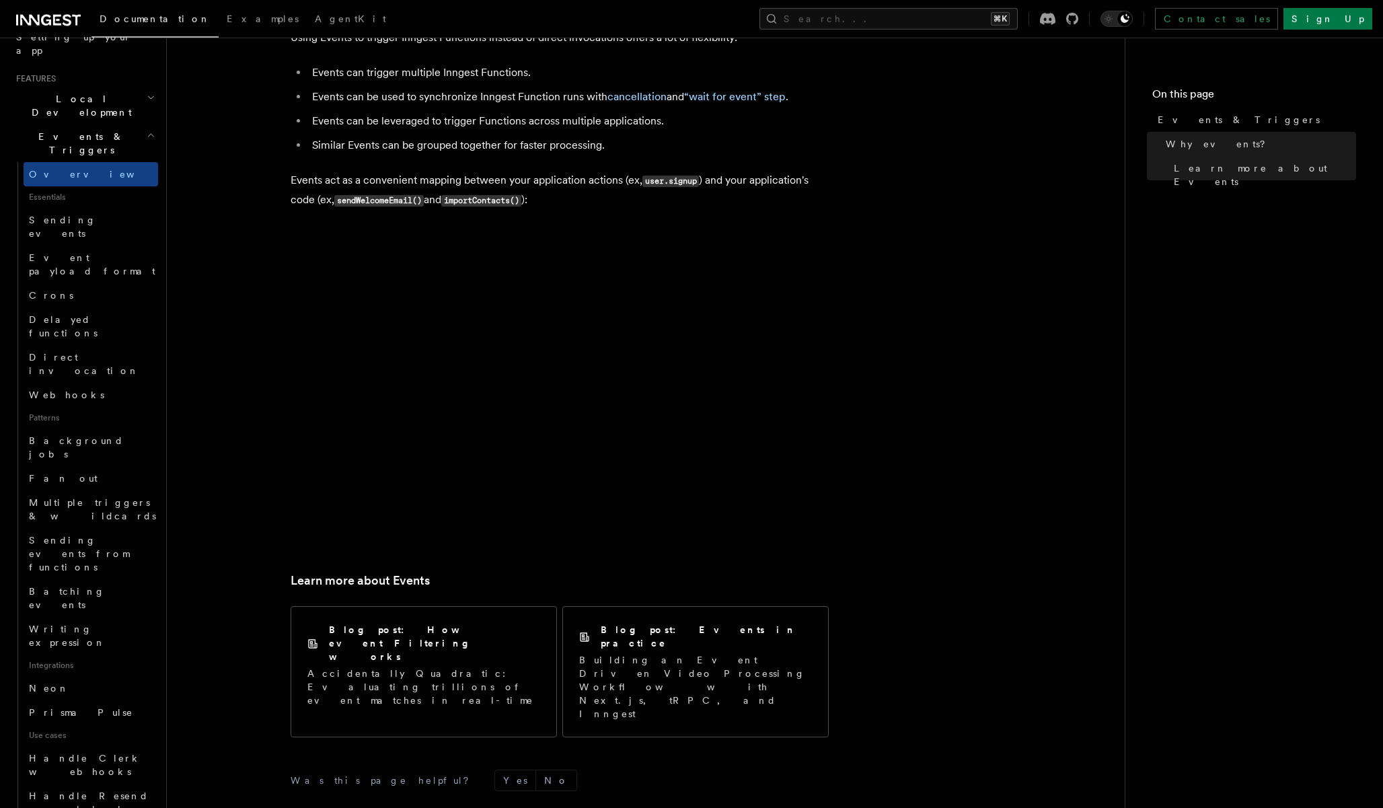
scroll to position [526, 0]
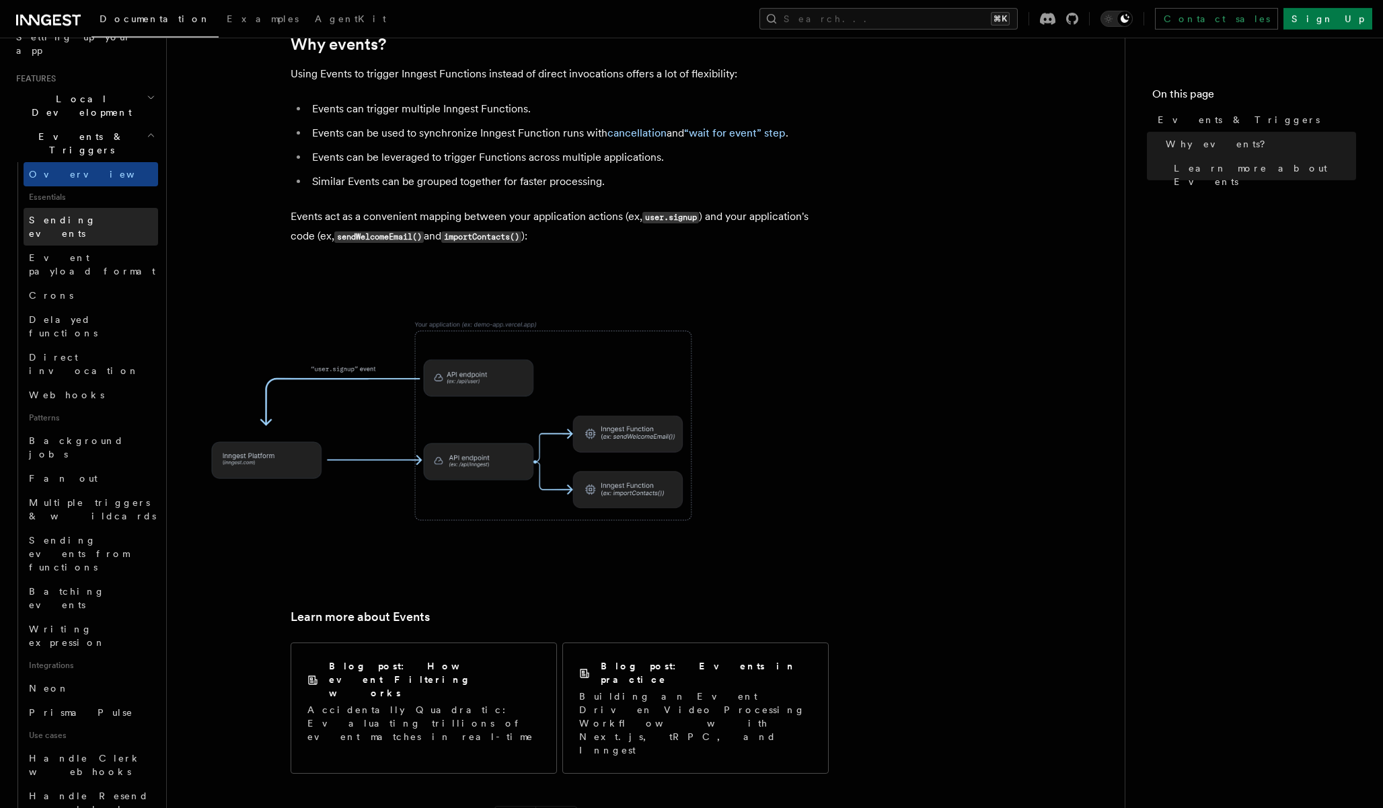
click at [75, 215] on span "Sending events" at bounding box center [62, 227] width 67 height 24
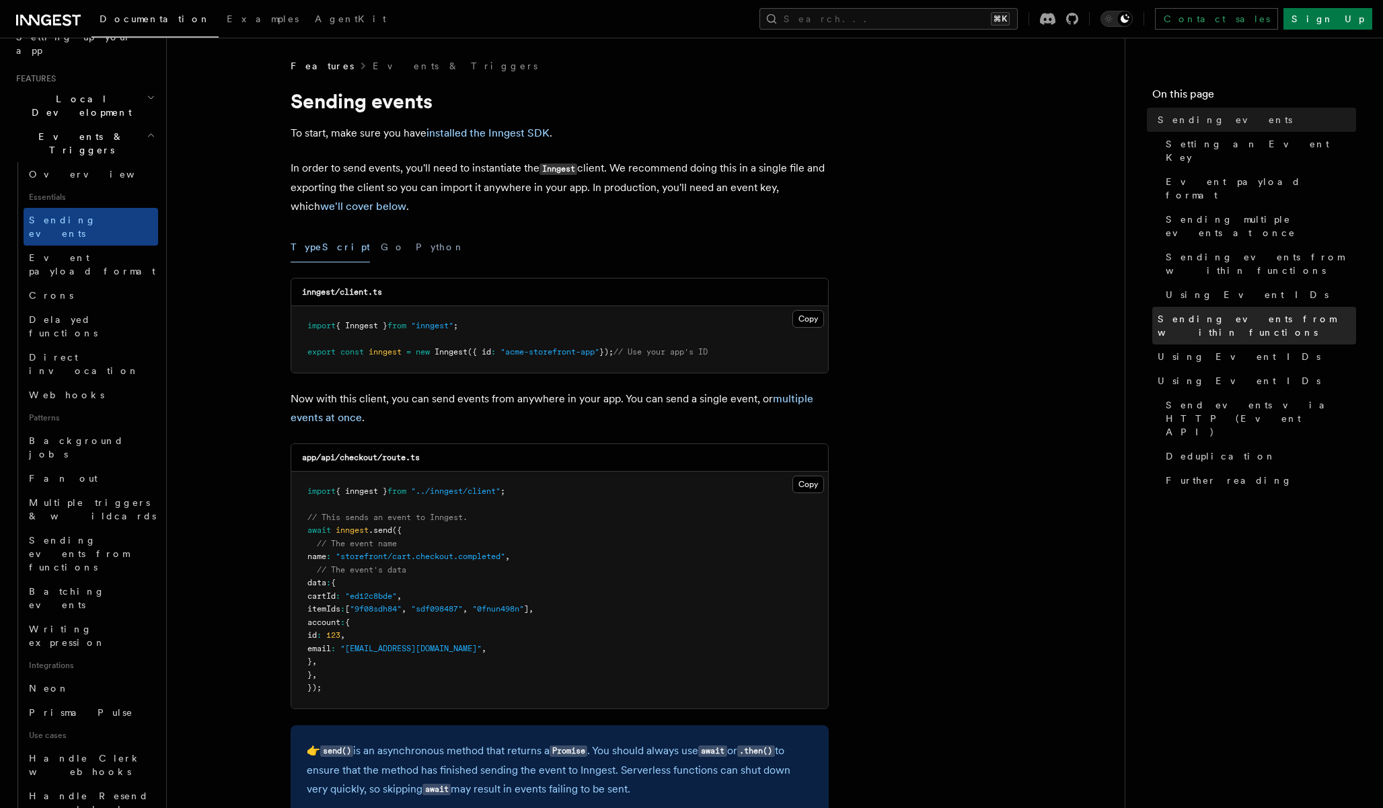
click at [1200, 312] on span "Sending events from within functions" at bounding box center [1257, 325] width 198 height 27
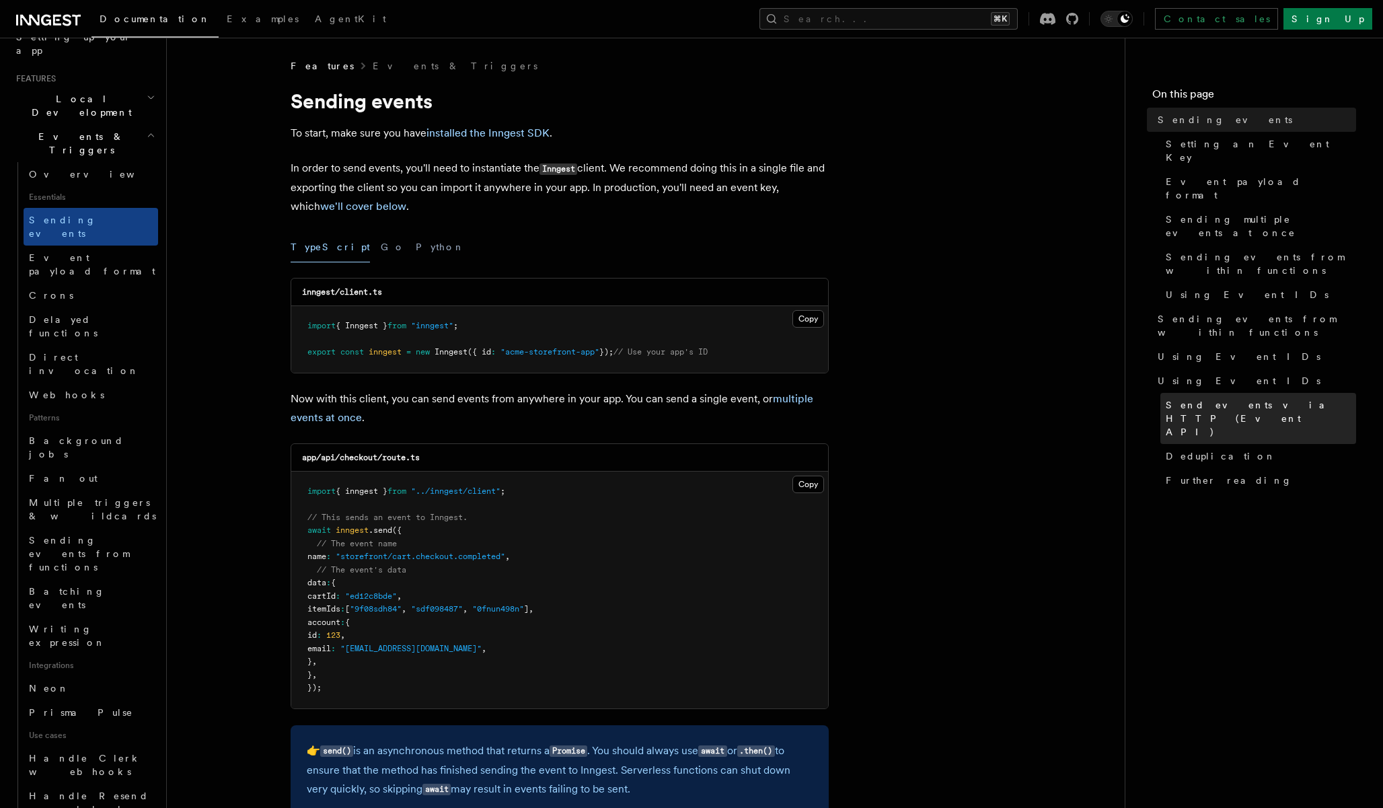
click at [1204, 398] on span "Send events via HTTP (Event API)" at bounding box center [1261, 418] width 190 height 40
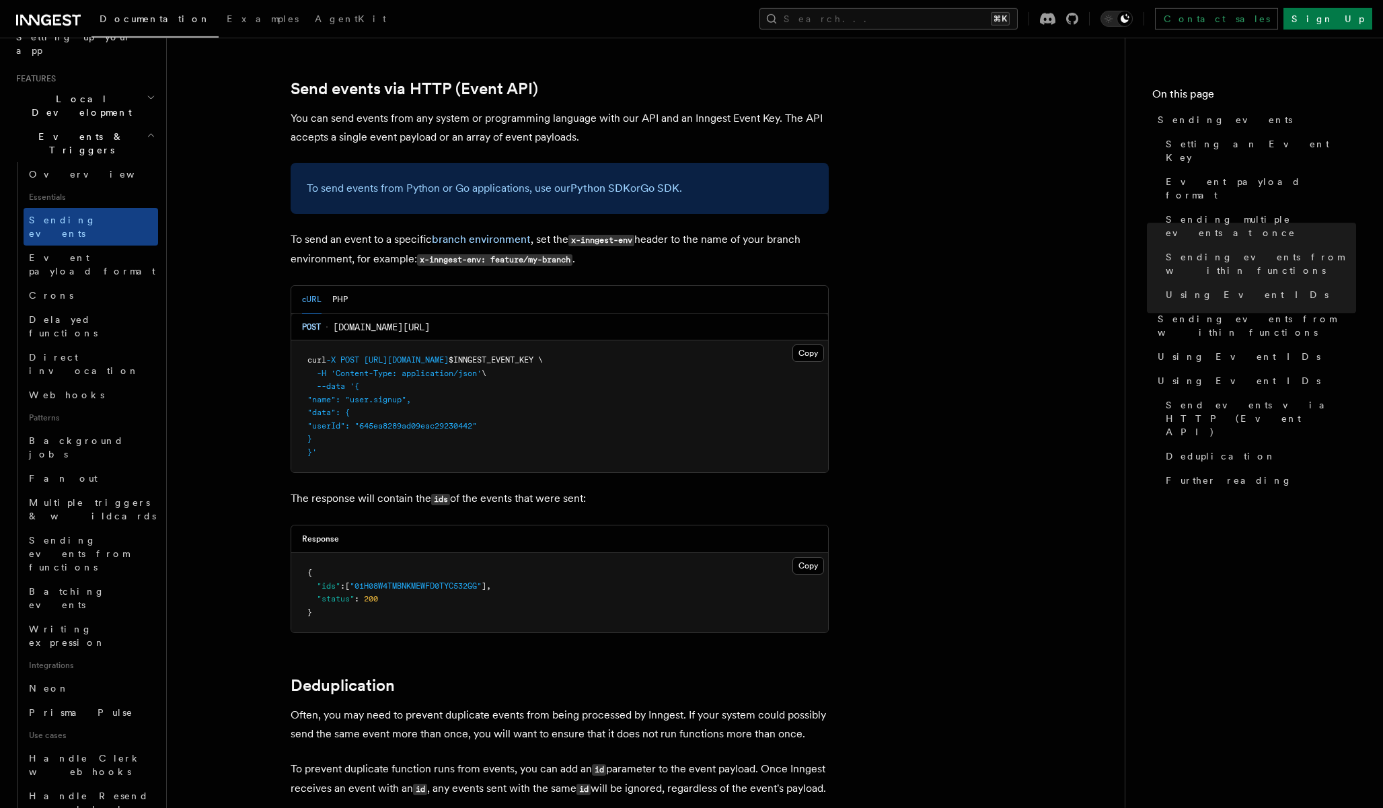
scroll to position [2786, 0]
click at [62, 586] on span "Batching events" at bounding box center [67, 598] width 76 height 24
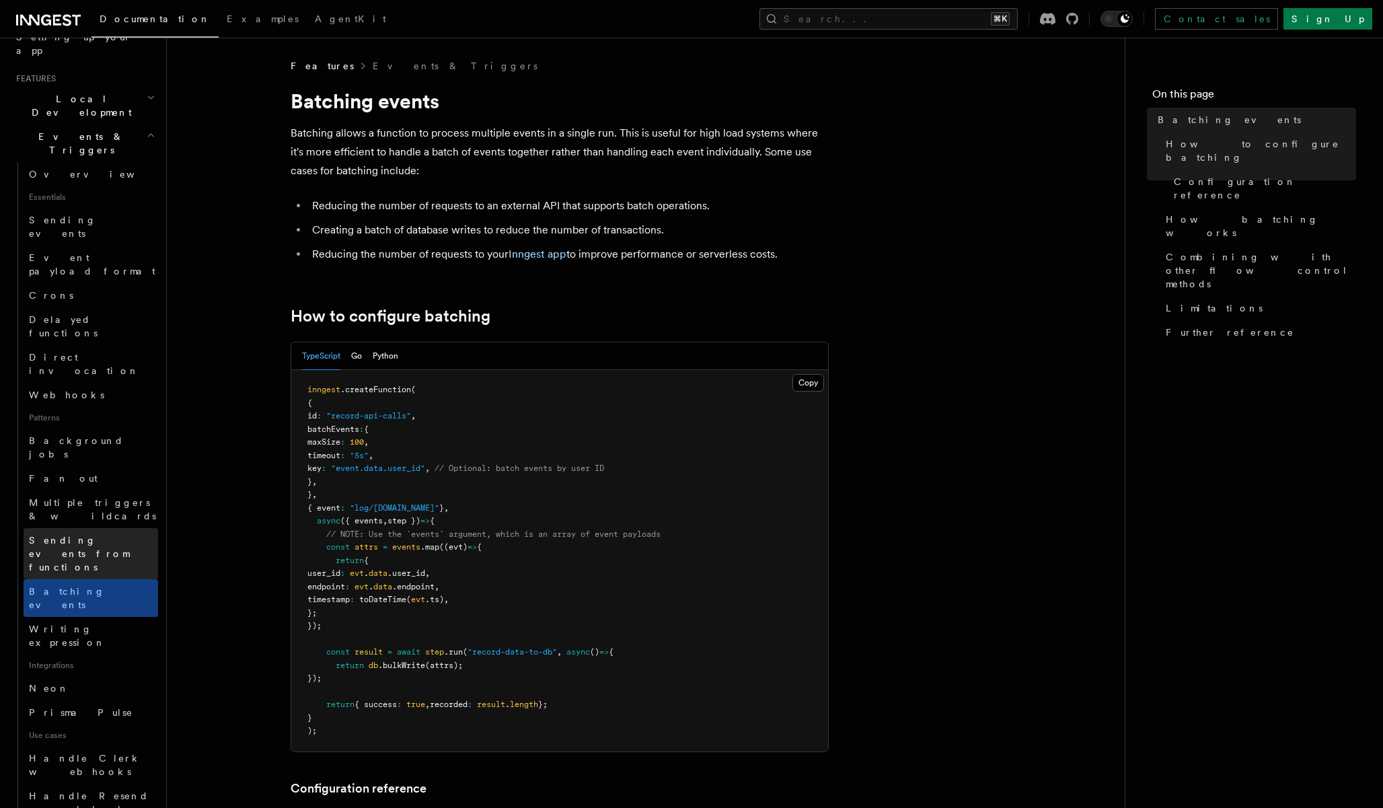
click at [71, 535] on span "Sending events from functions" at bounding box center [79, 554] width 100 height 38
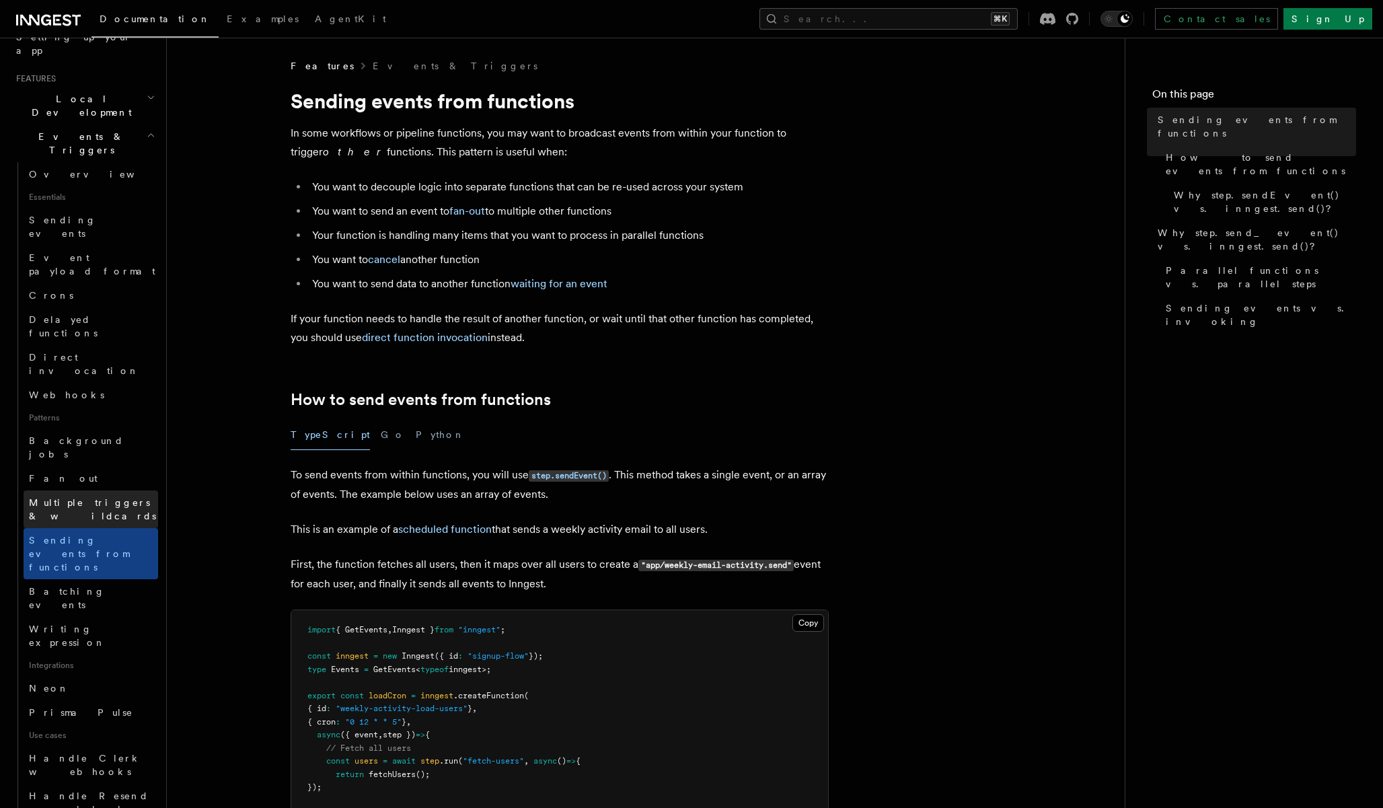
click at [73, 496] on span "Multiple triggers & wildcards" at bounding box center [93, 509] width 129 height 27
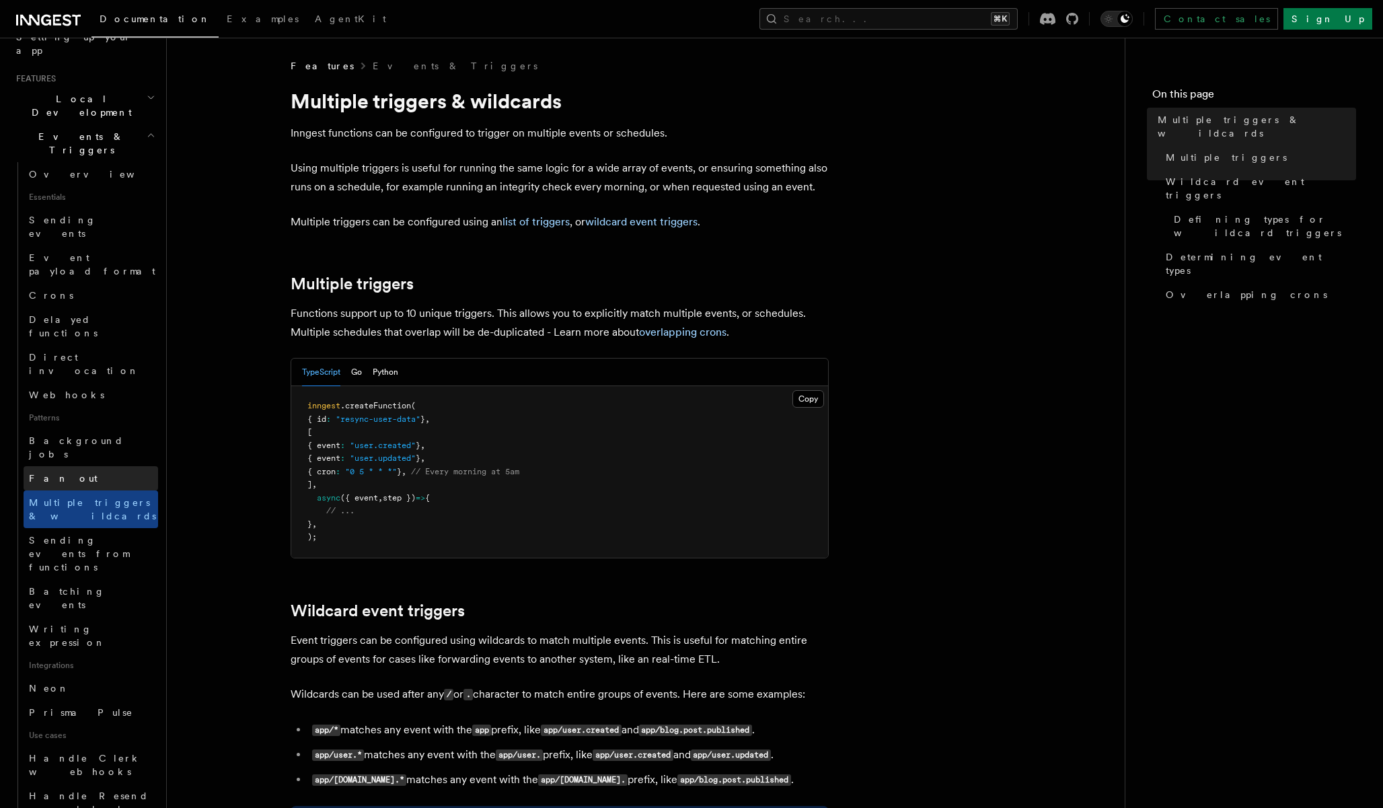
click at [71, 466] on link "Fan out" at bounding box center [91, 478] width 135 height 24
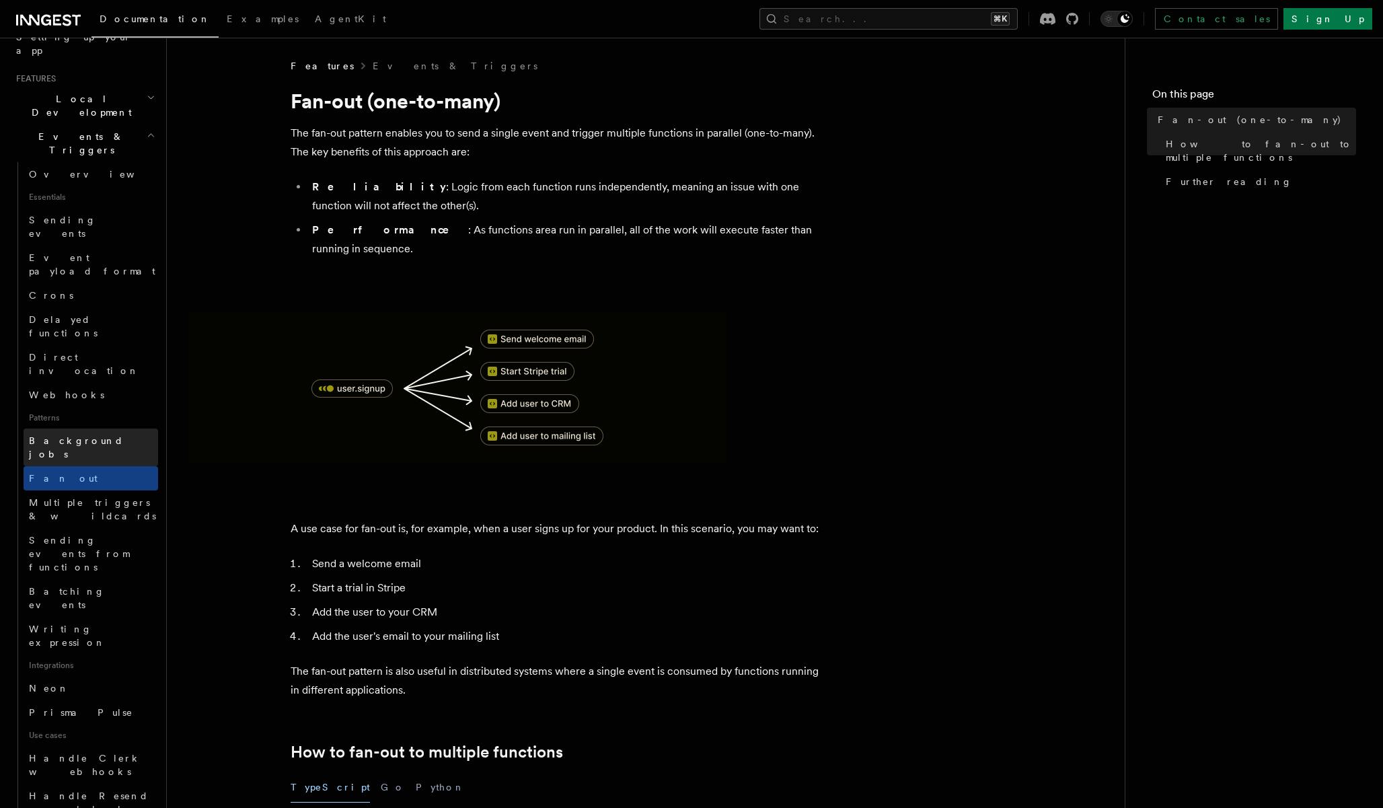
click at [75, 428] on link "Background jobs" at bounding box center [91, 447] width 135 height 38
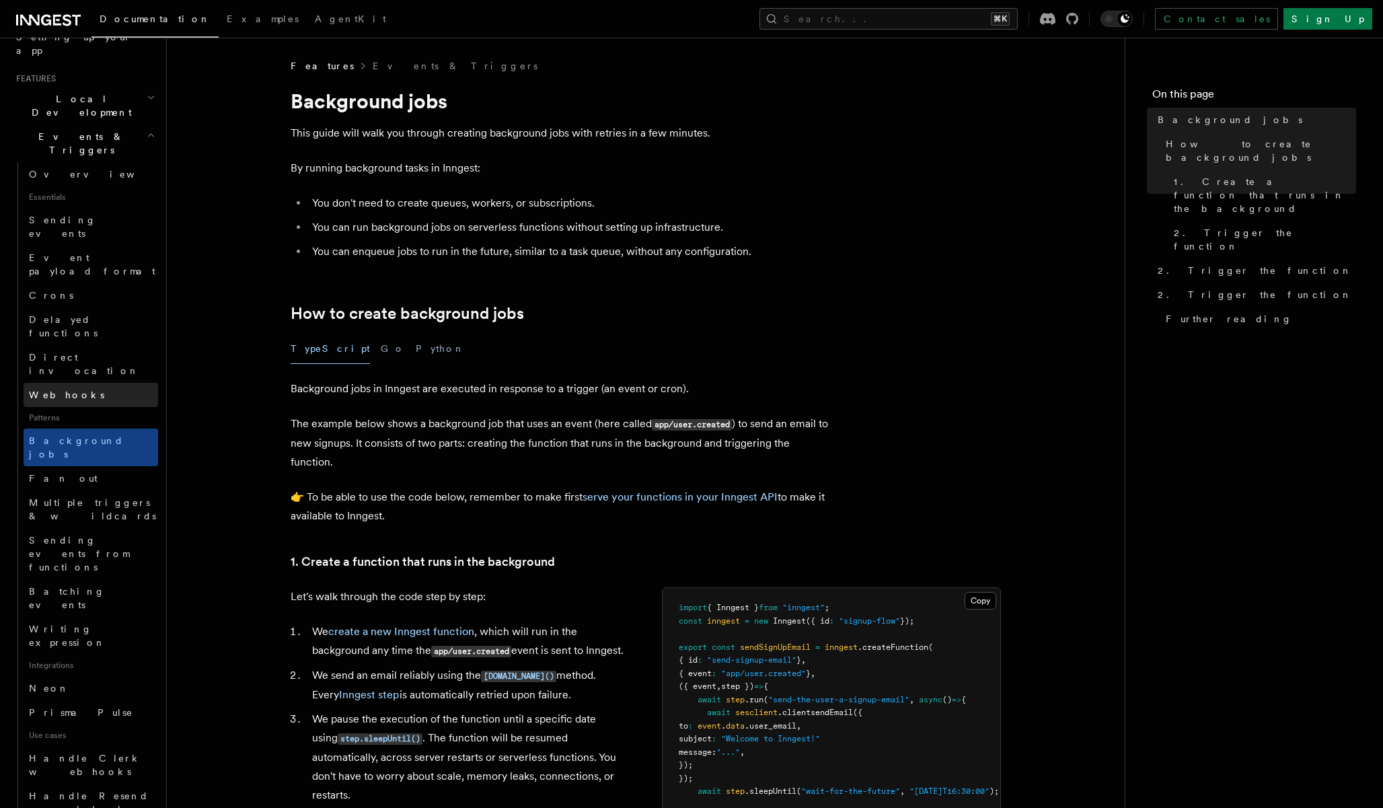
click at [75, 383] on link "Webhooks" at bounding box center [91, 395] width 135 height 24
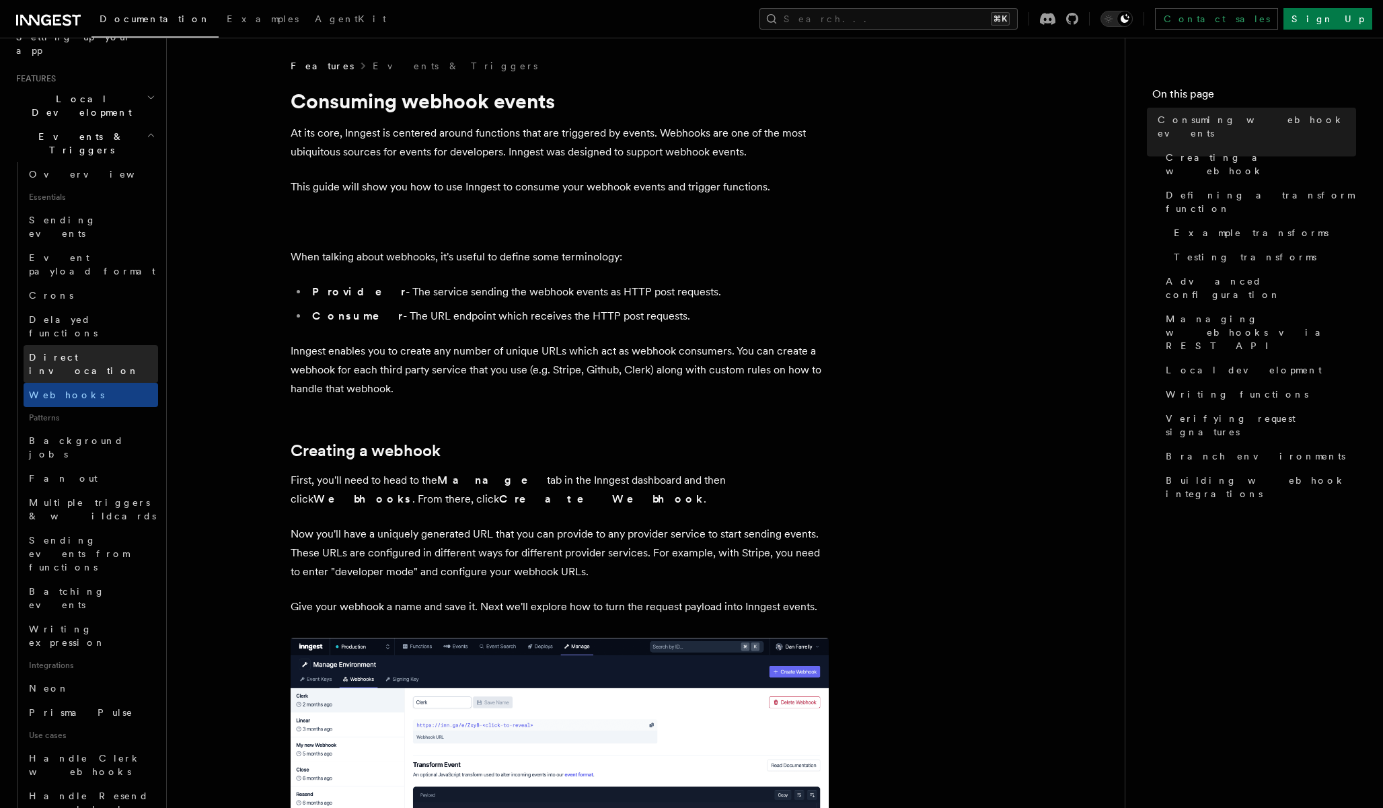
click at [81, 352] on span "Direct invocation" at bounding box center [84, 364] width 110 height 24
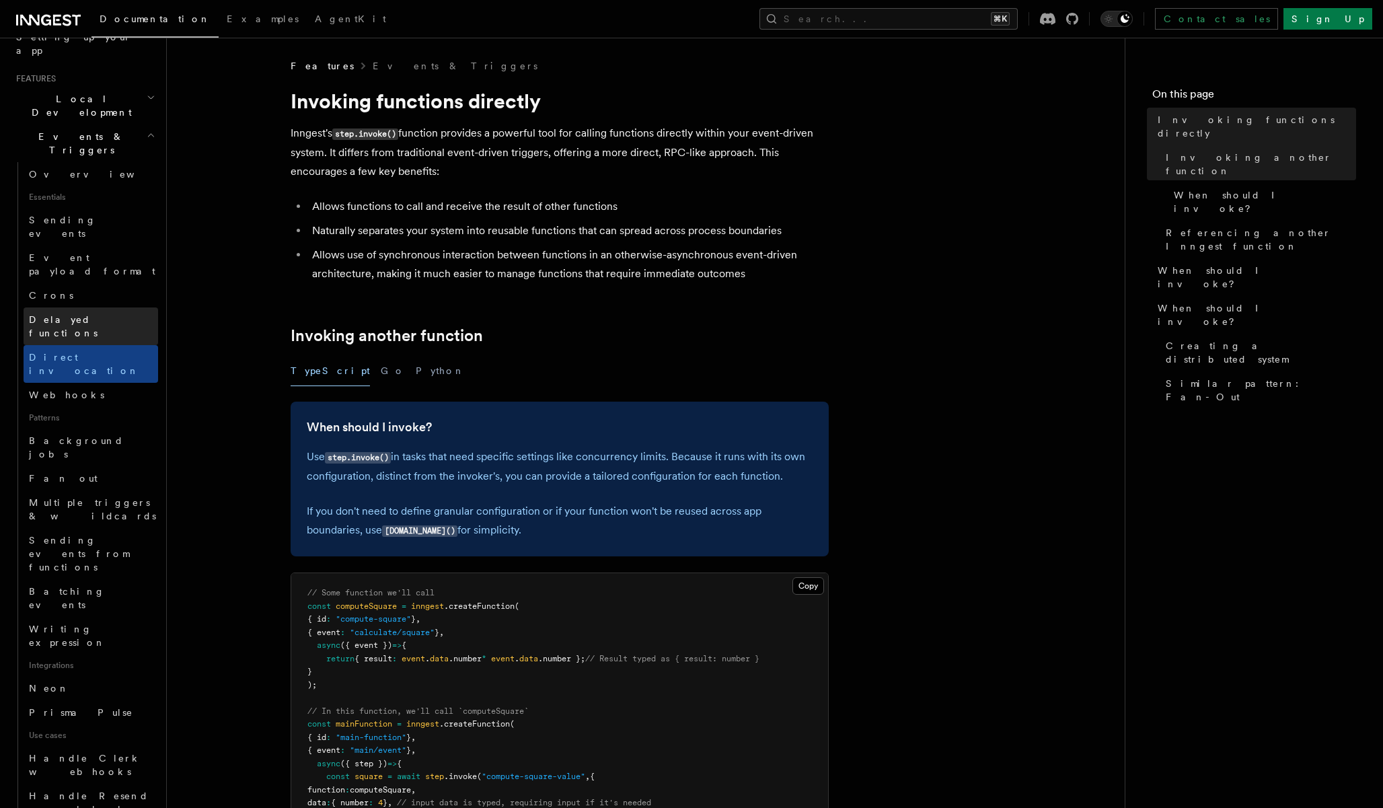
click at [87, 314] on span "Delayed functions" at bounding box center [63, 326] width 69 height 24
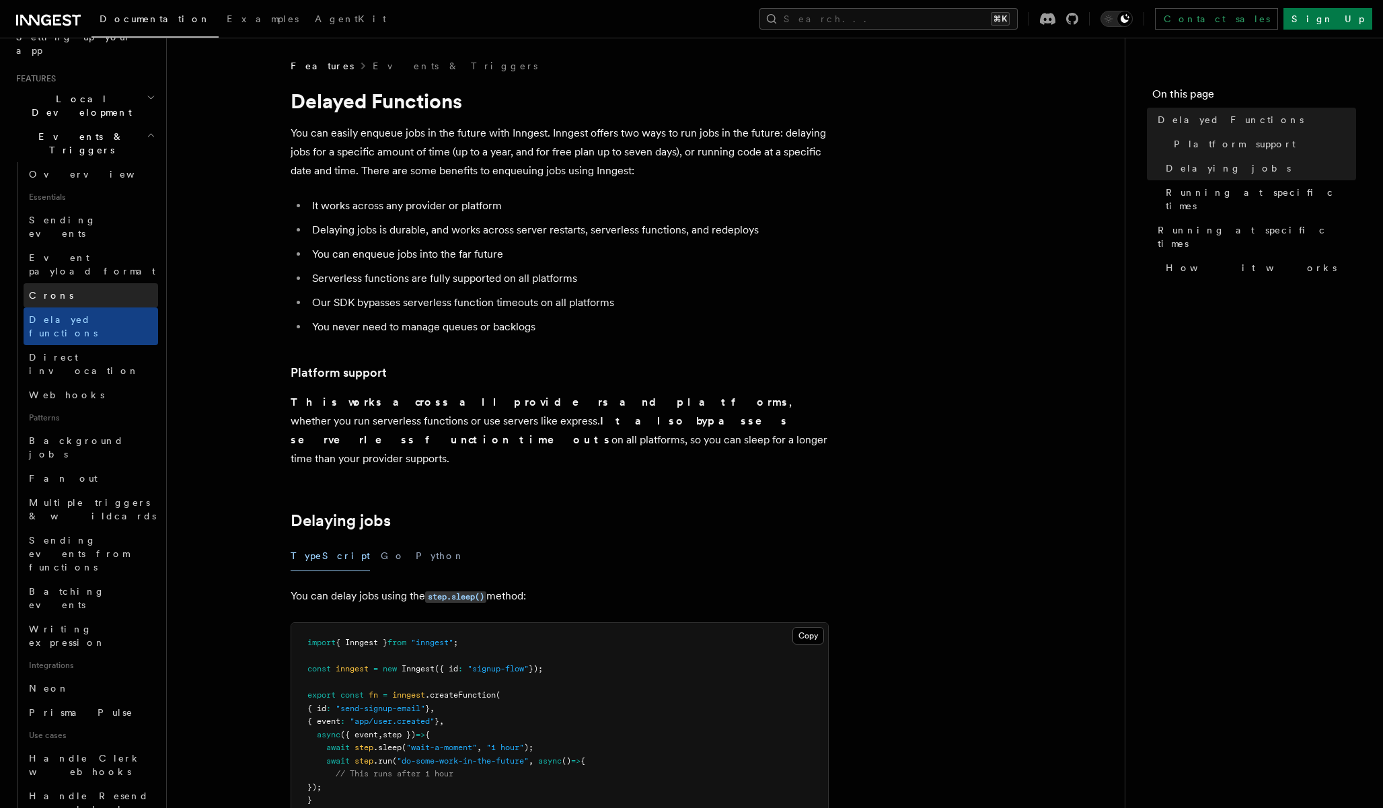
click at [81, 283] on link "Crons" at bounding box center [91, 295] width 135 height 24
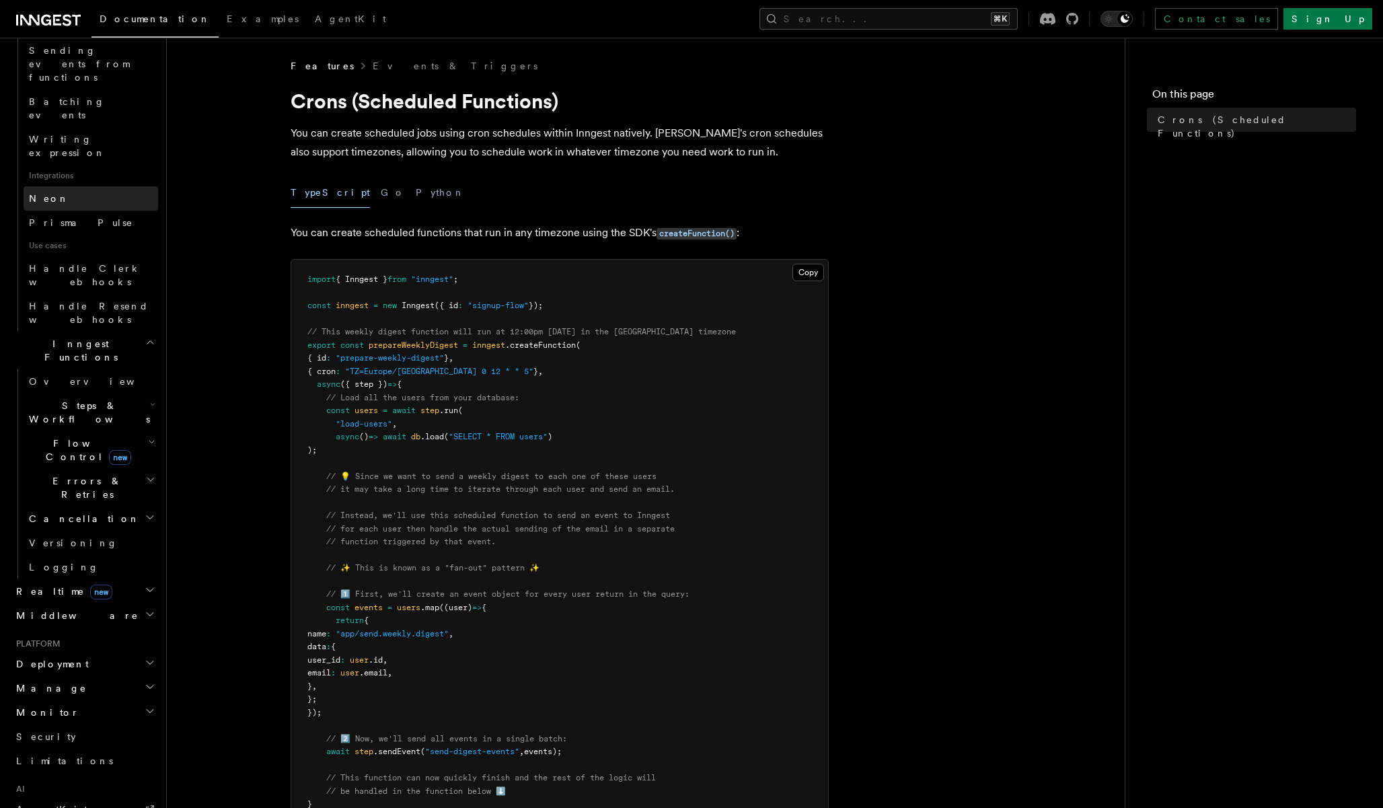
scroll to position [766, 0]
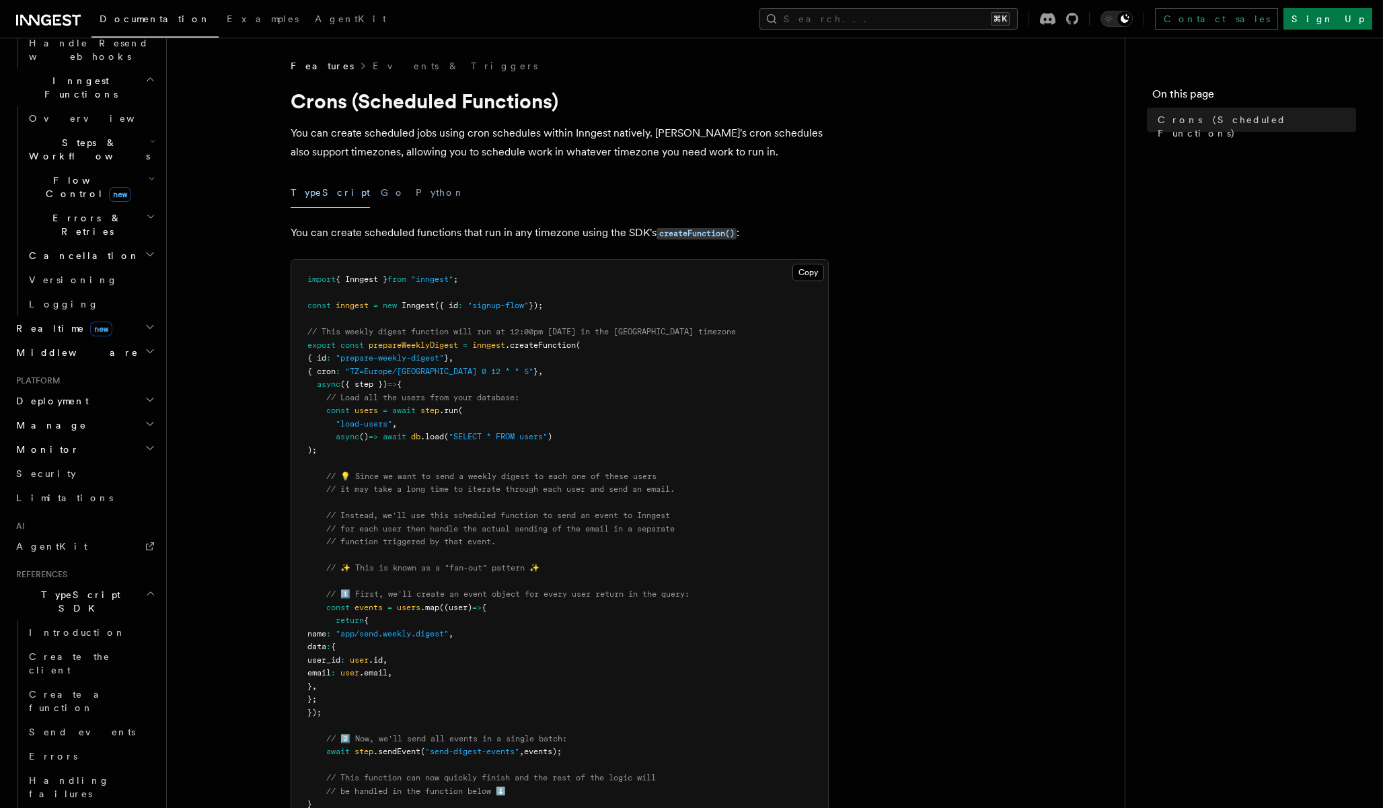
scroll to position [1029, 0]
click at [81, 681] on span "Create a function" at bounding box center [69, 693] width 80 height 24
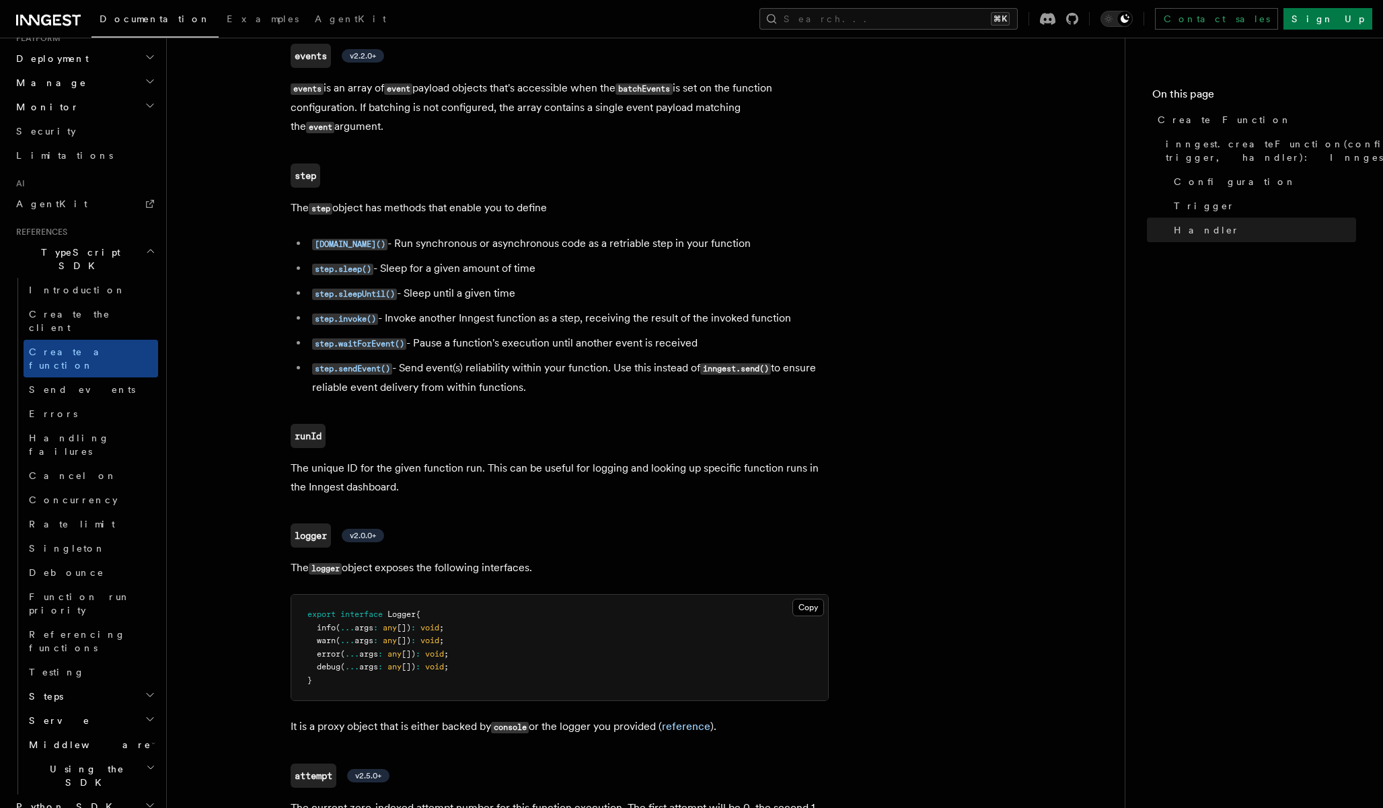
scroll to position [2909, 0]
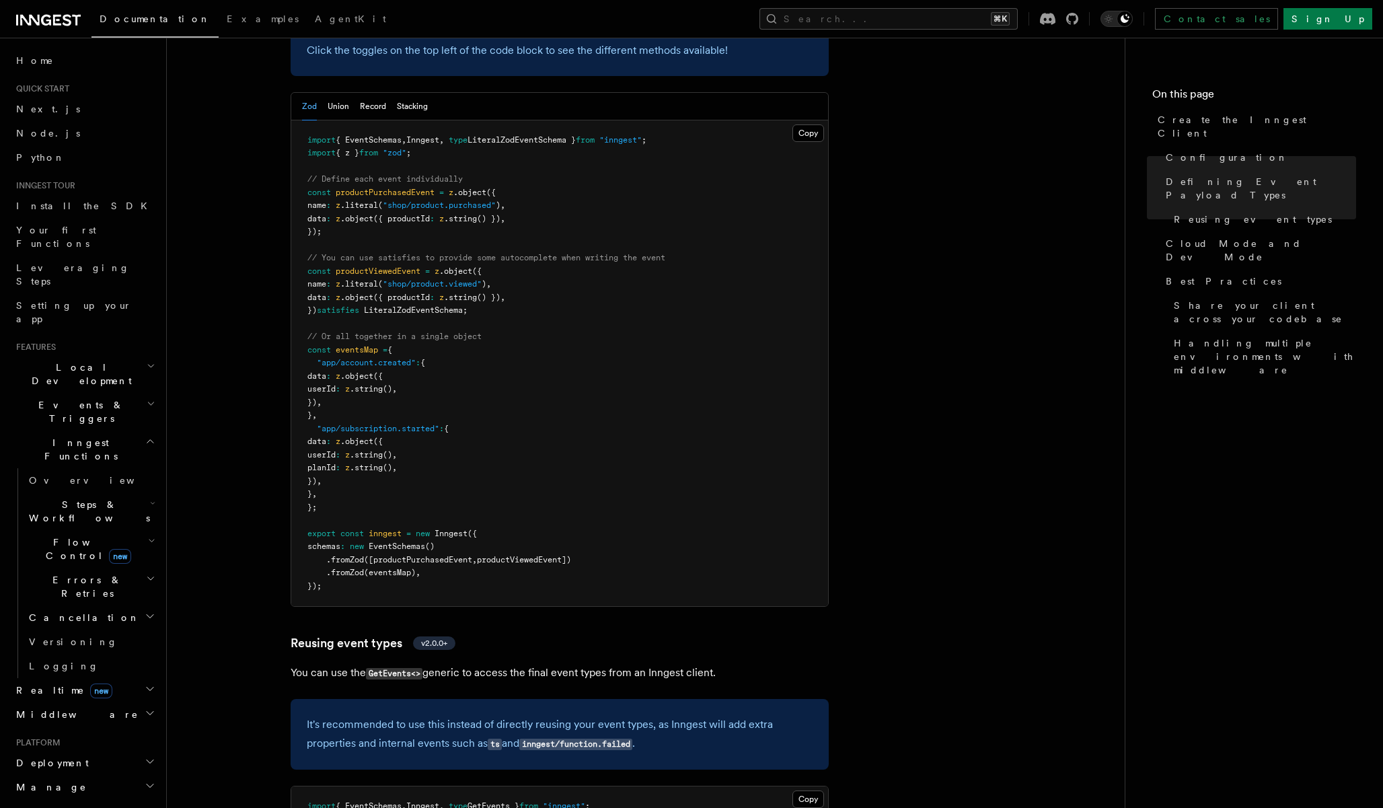
scroll to position [1195, 0]
